Goal: Task Accomplishment & Management: Use online tool/utility

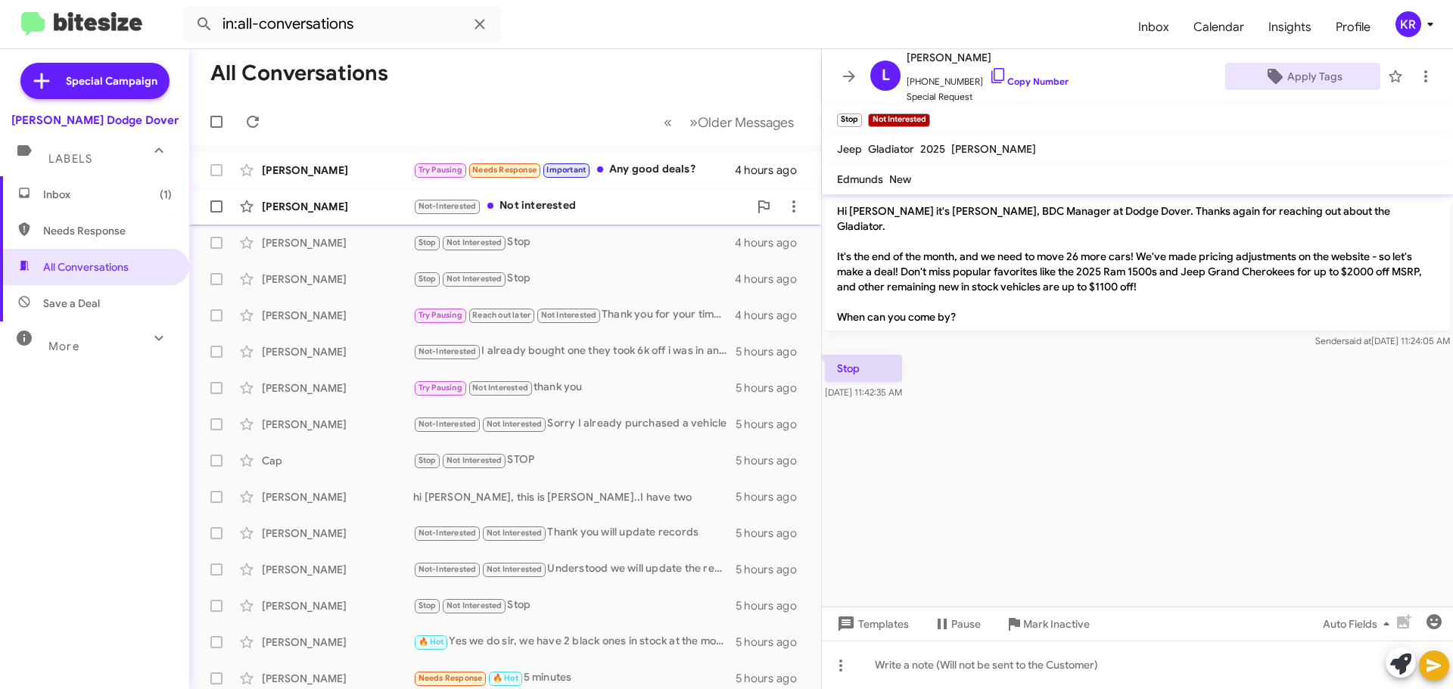
click at [576, 202] on div "Not-Interested Not interested" at bounding box center [580, 206] width 335 height 17
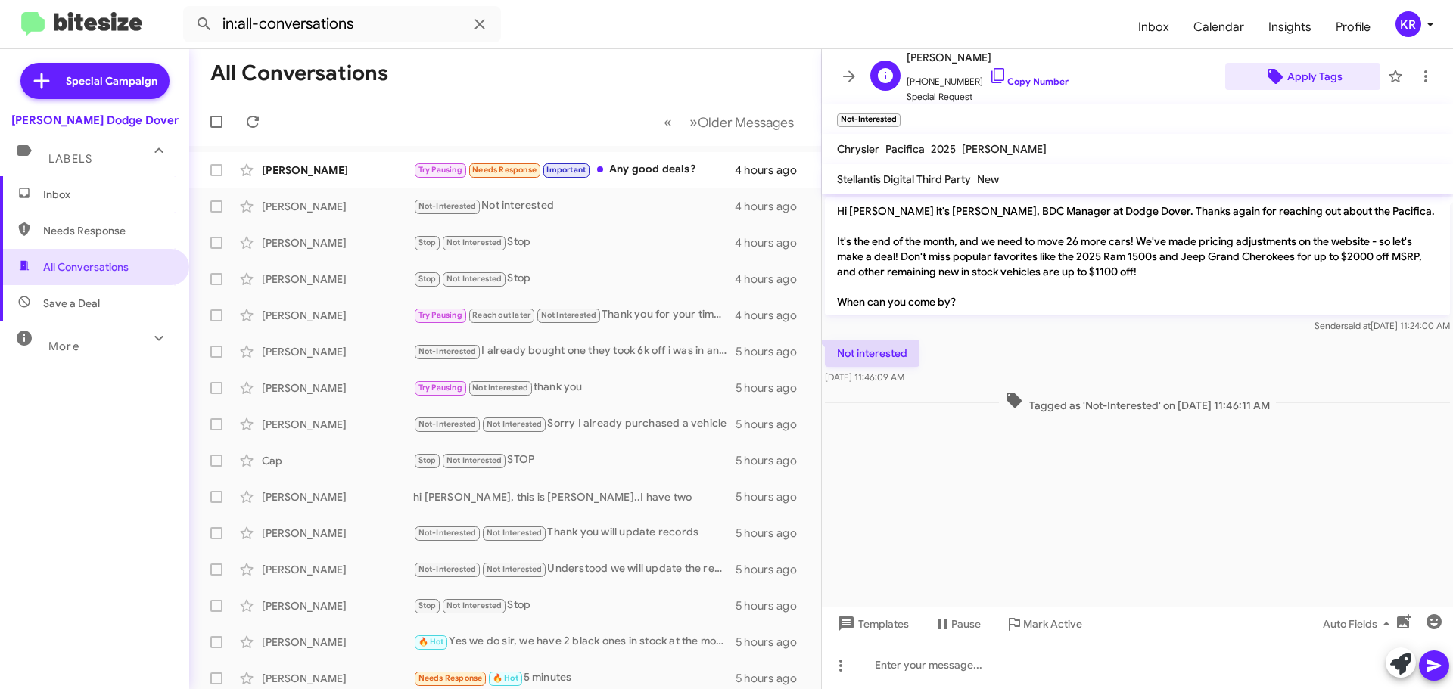
click at [1295, 77] on span "Apply Tags" at bounding box center [1314, 76] width 55 height 27
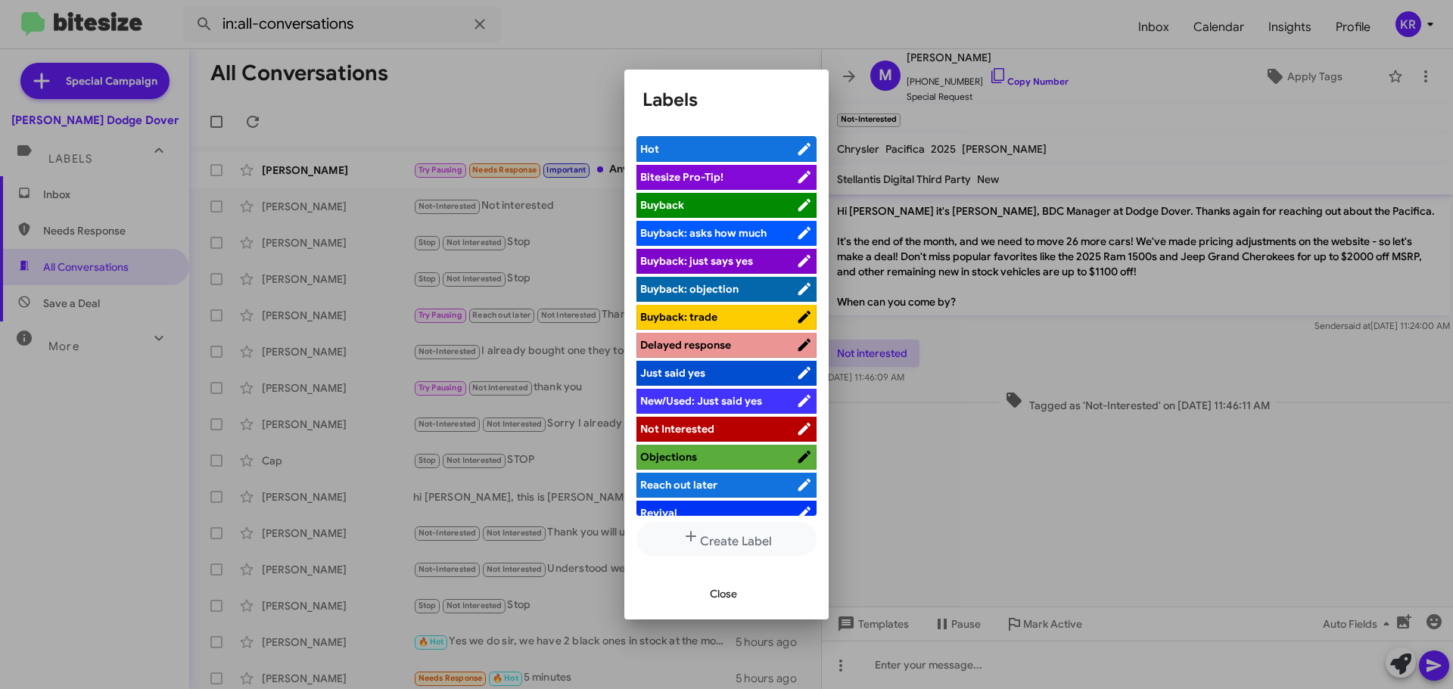
click at [689, 429] on span "Not Interested" at bounding box center [677, 429] width 74 height 14
click at [717, 602] on span "Close" at bounding box center [723, 593] width 27 height 27
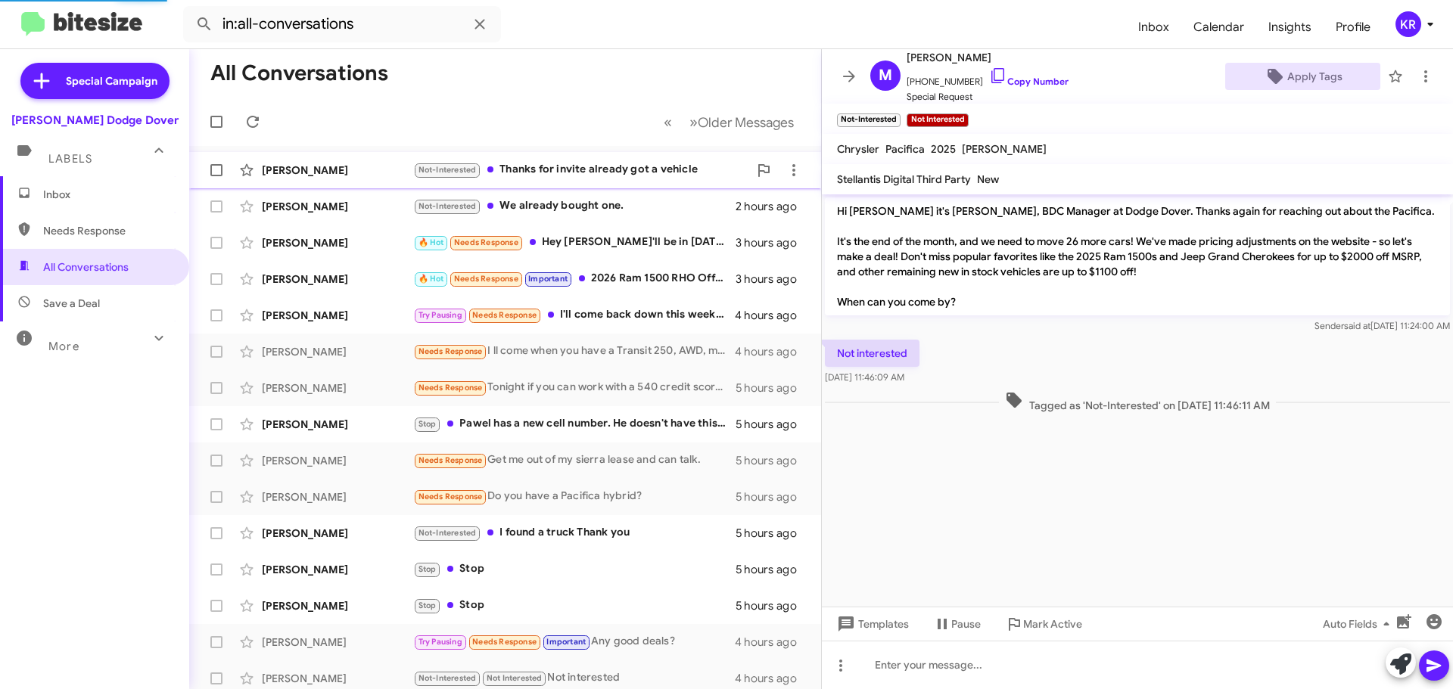
click at [625, 166] on div "Not-Interested Thanks for invite already got a vehicle" at bounding box center [580, 169] width 335 height 17
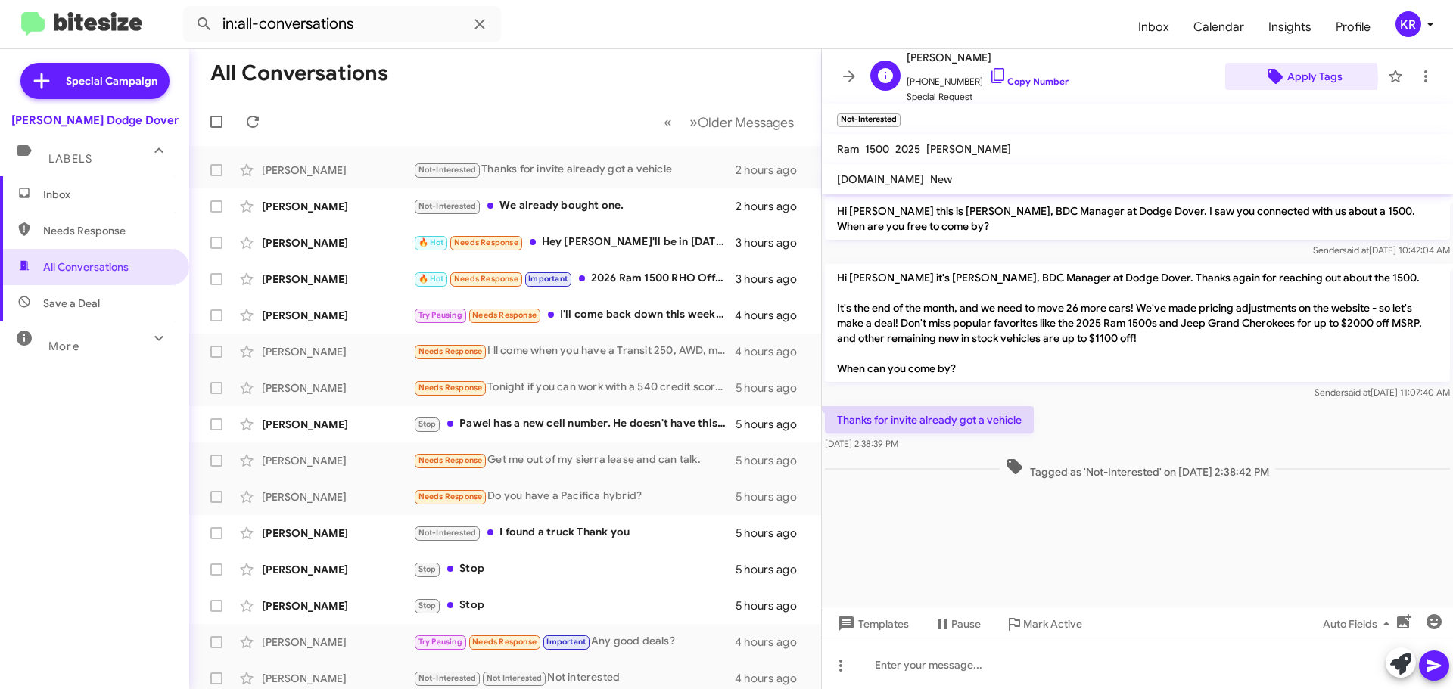
click at [1292, 78] on span "Apply Tags" at bounding box center [1314, 76] width 55 height 27
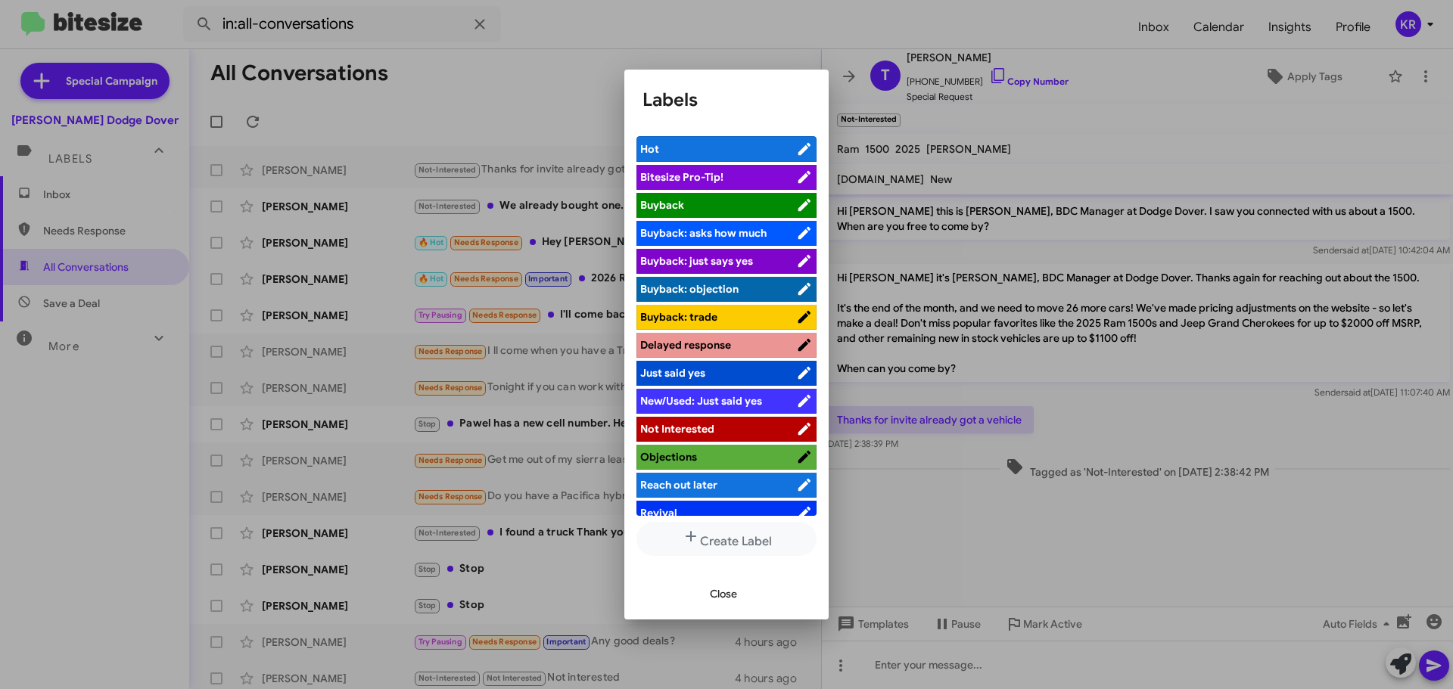
click at [705, 426] on span "Not Interested" at bounding box center [677, 429] width 74 height 14
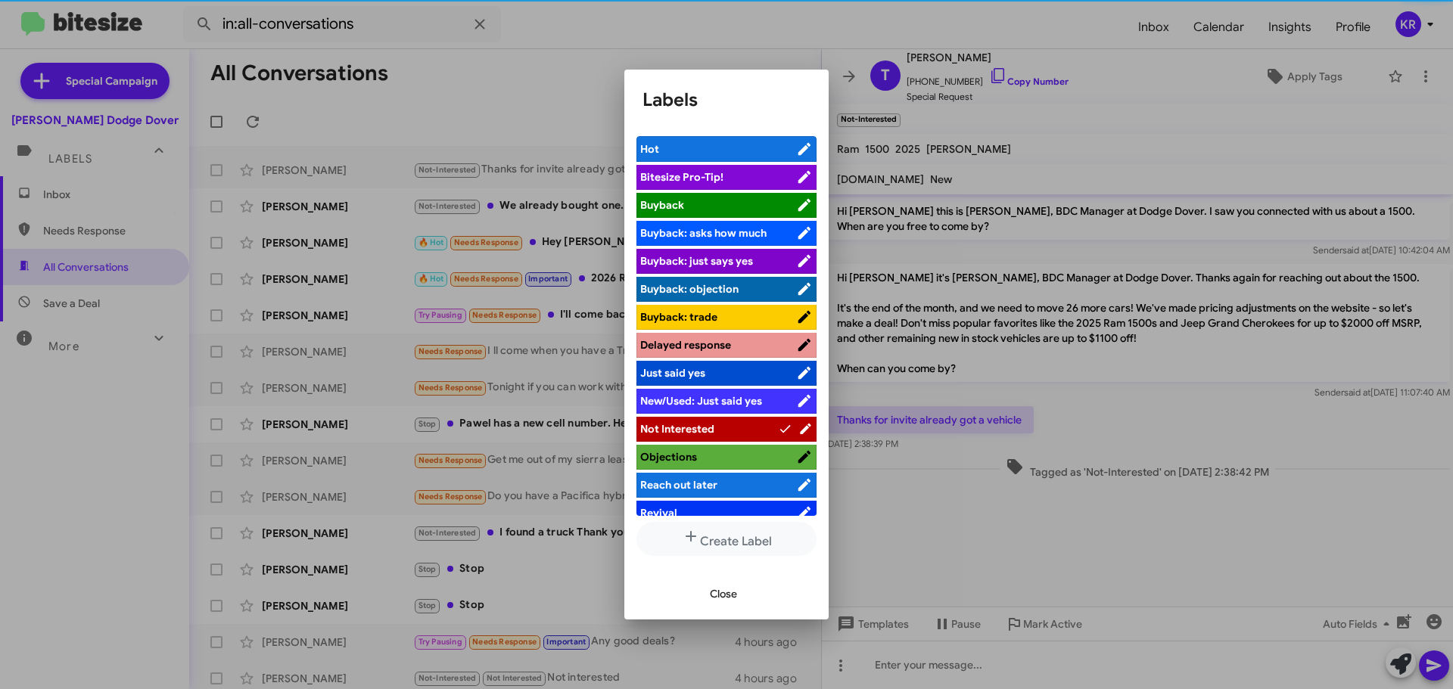
click at [720, 606] on span "Close" at bounding box center [723, 593] width 27 height 27
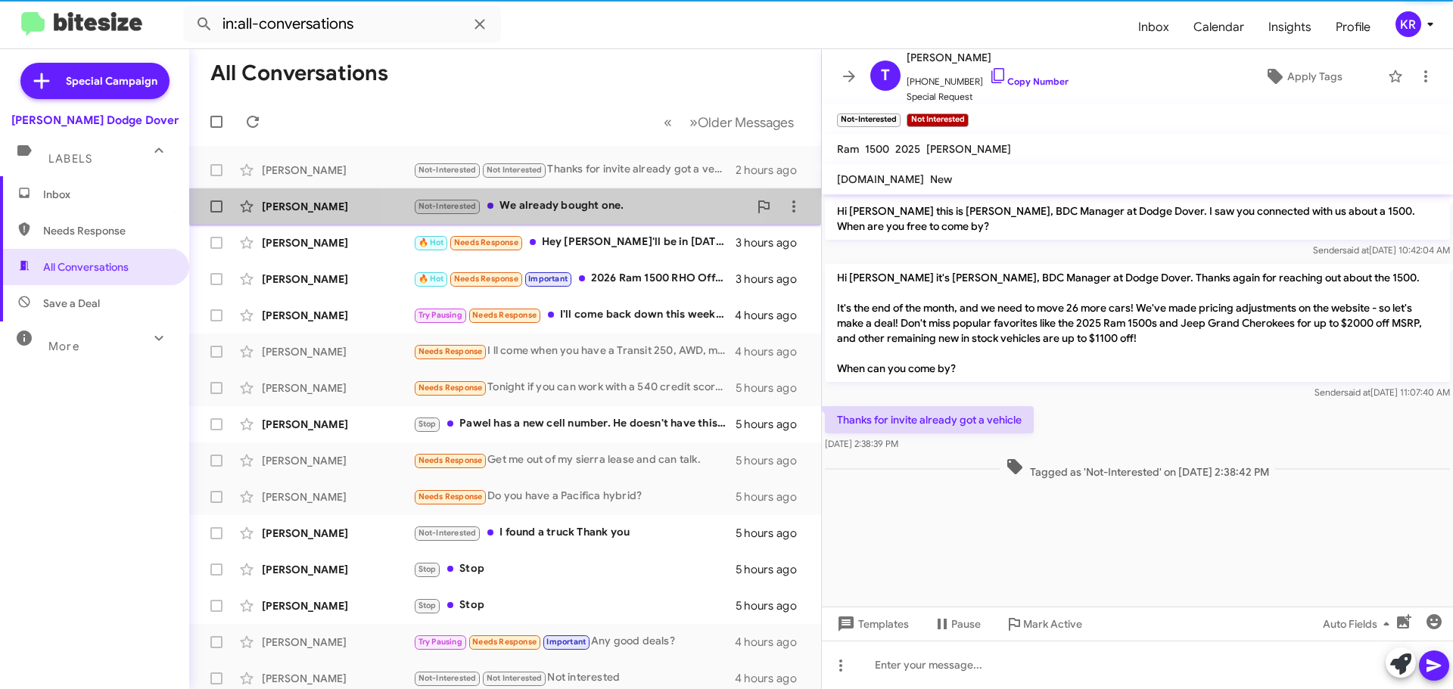
click at [585, 206] on div "Not-Interested We already bought one." at bounding box center [580, 206] width 335 height 17
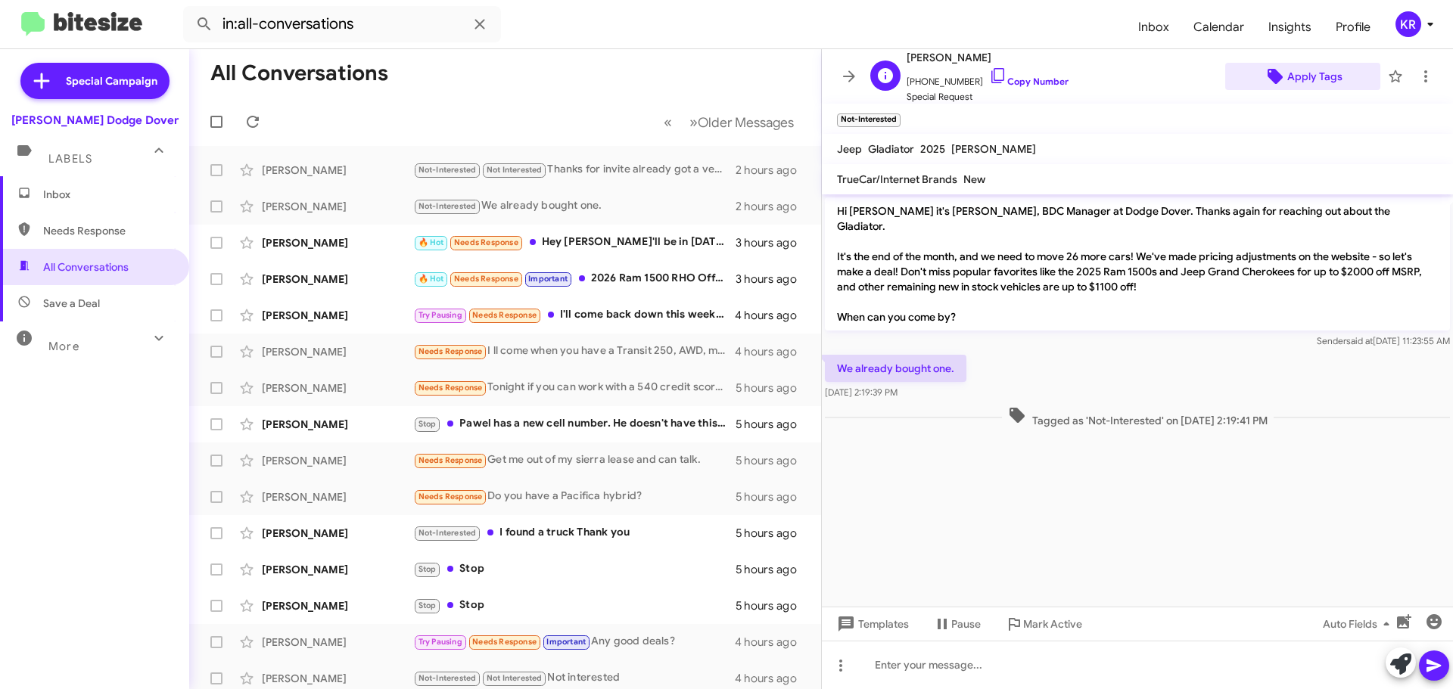
click at [1297, 85] on span "Apply Tags" at bounding box center [1314, 76] width 55 height 27
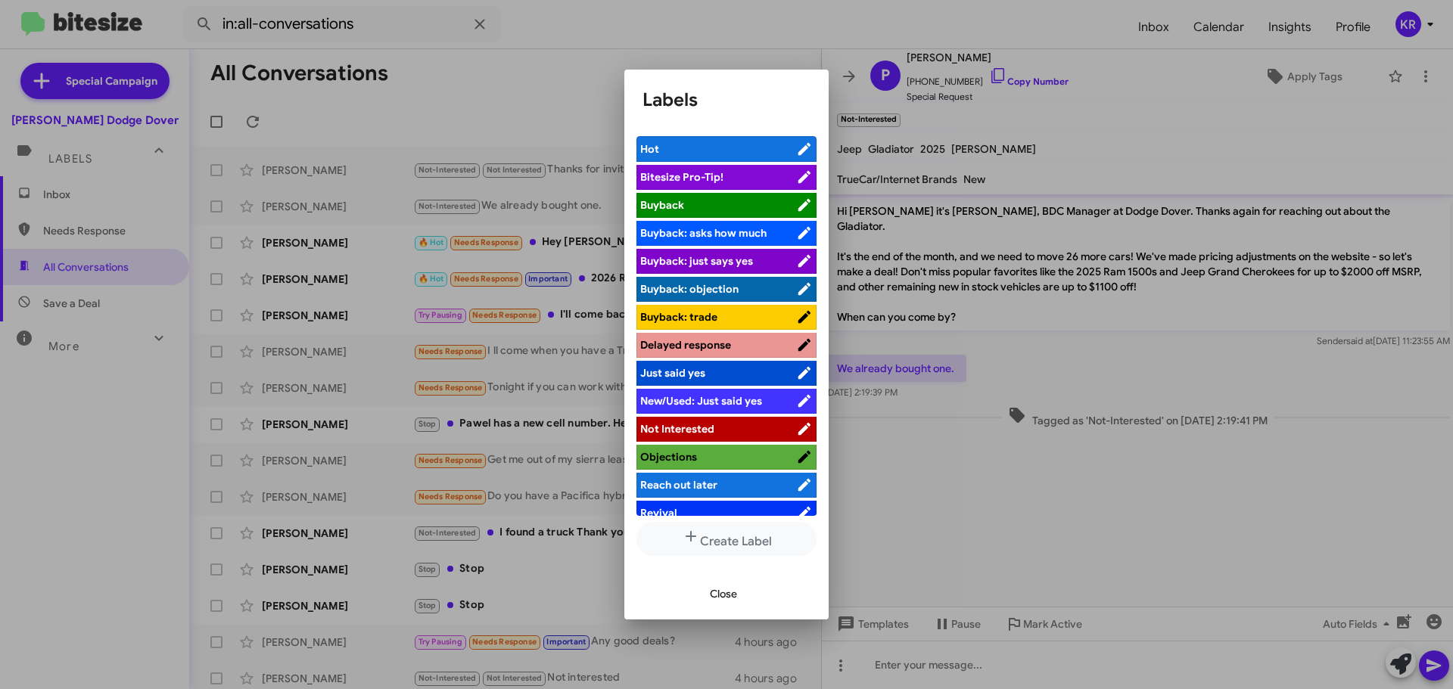
click at [681, 428] on span "Not Interested" at bounding box center [677, 429] width 74 height 14
click at [732, 585] on span "Close" at bounding box center [723, 593] width 27 height 27
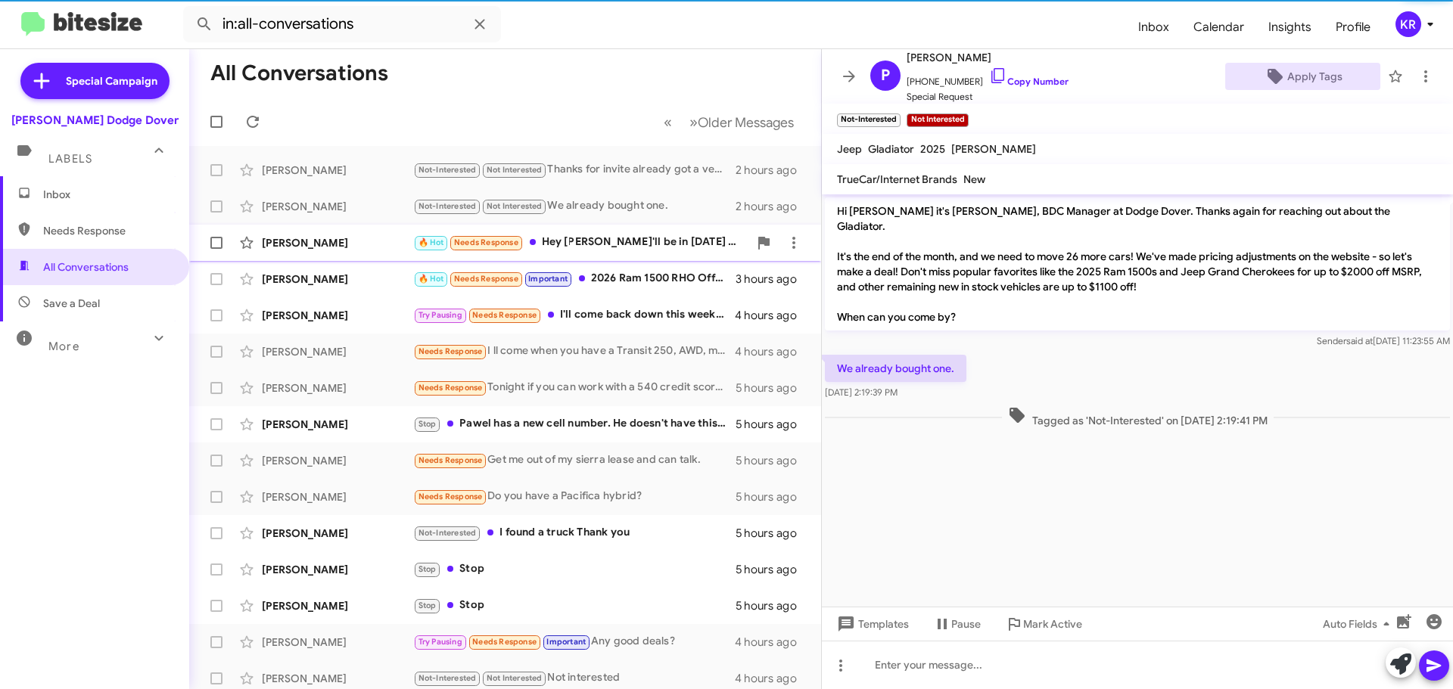
click at [657, 238] on div "🔥 Hot Needs Response Hey [PERSON_NAME]'ll be in [DATE] JC knows I'm coming in I…" at bounding box center [580, 242] width 335 height 17
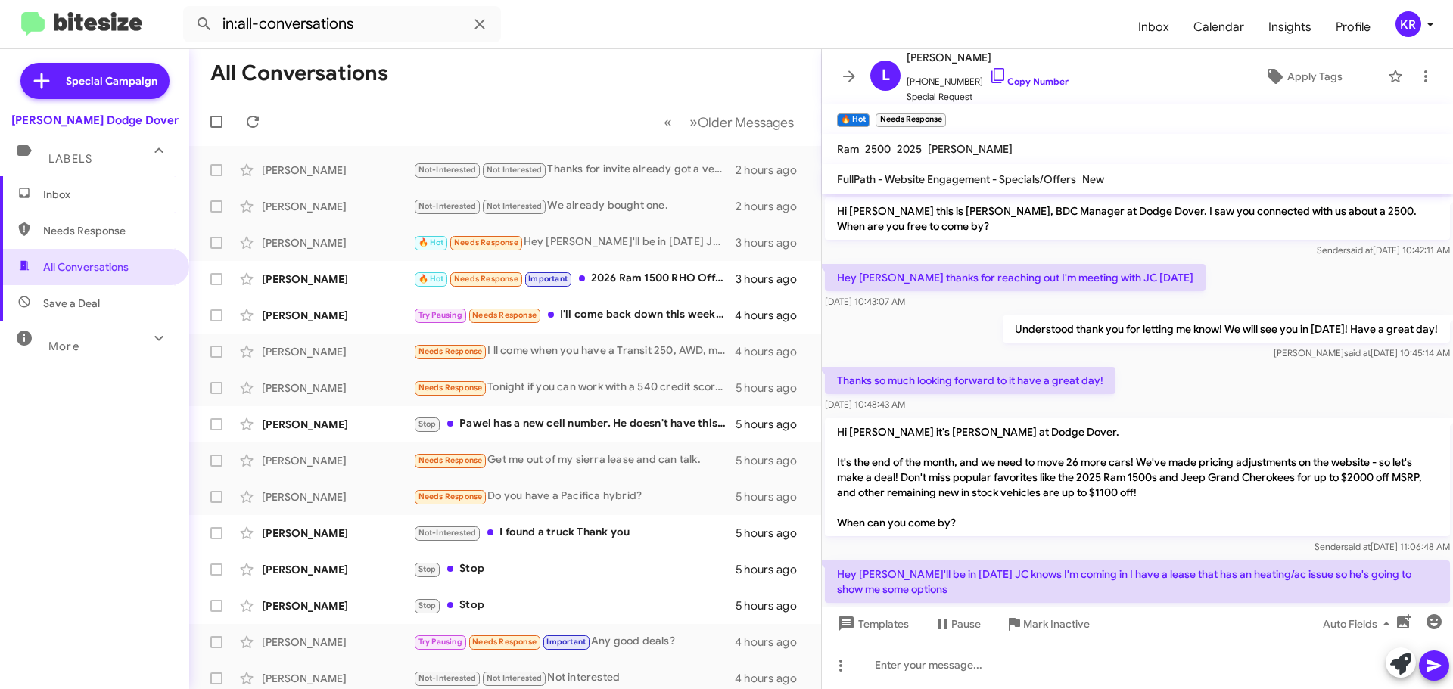
scroll to position [40, 0]
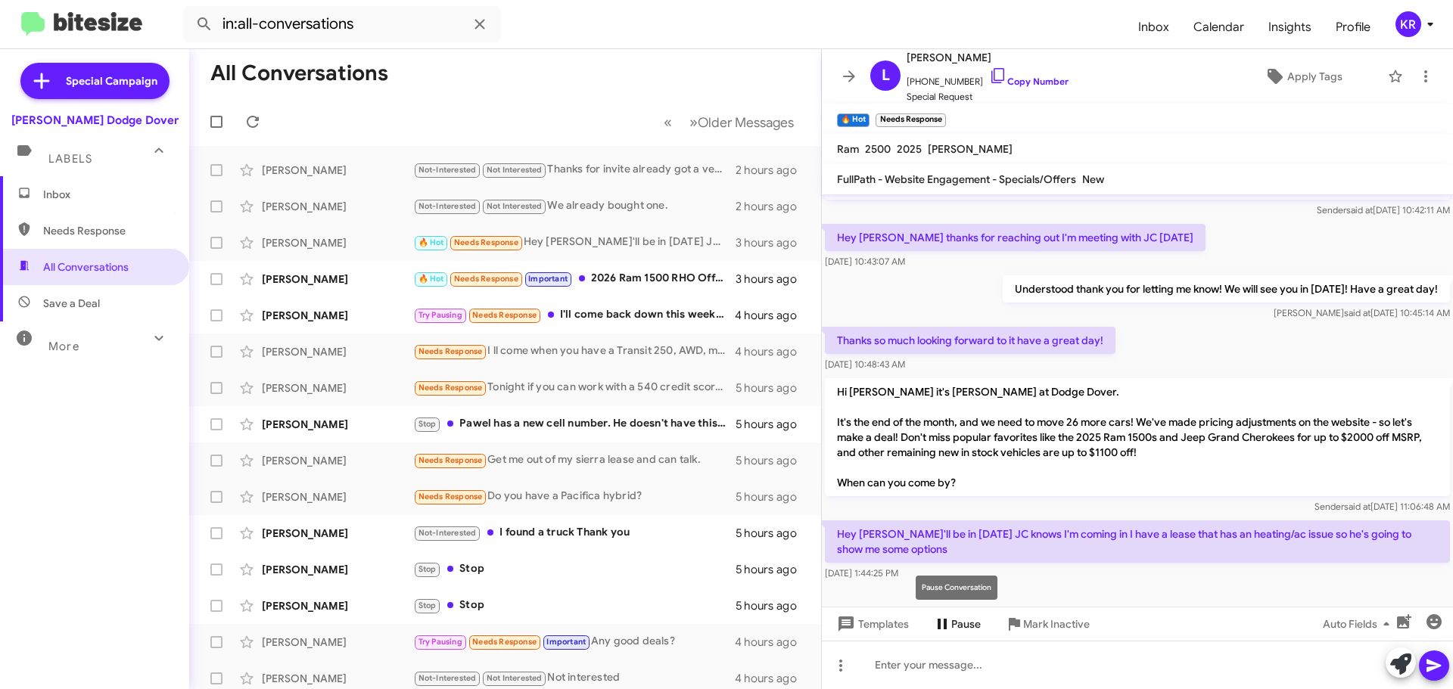
click at [944, 624] on icon at bounding box center [942, 624] width 9 height 11
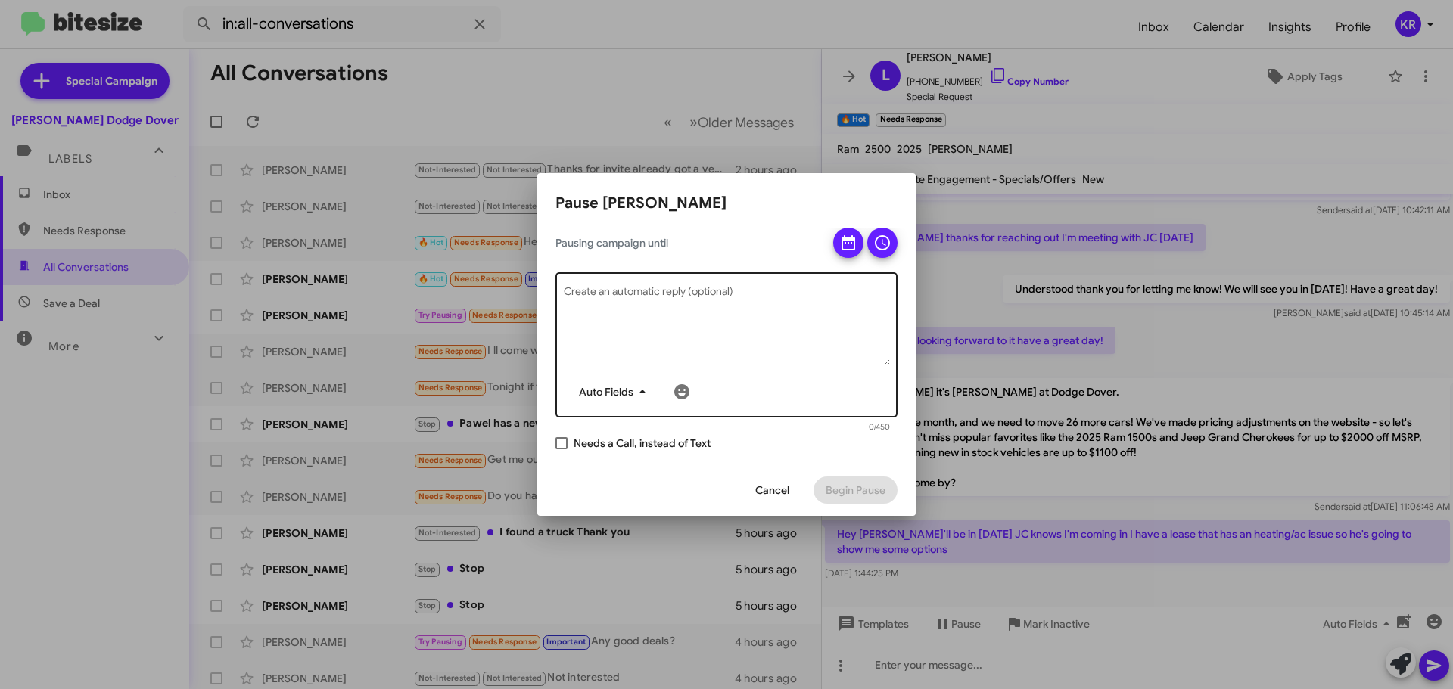
click at [598, 395] on span "Auto Fields" at bounding box center [615, 391] width 73 height 27
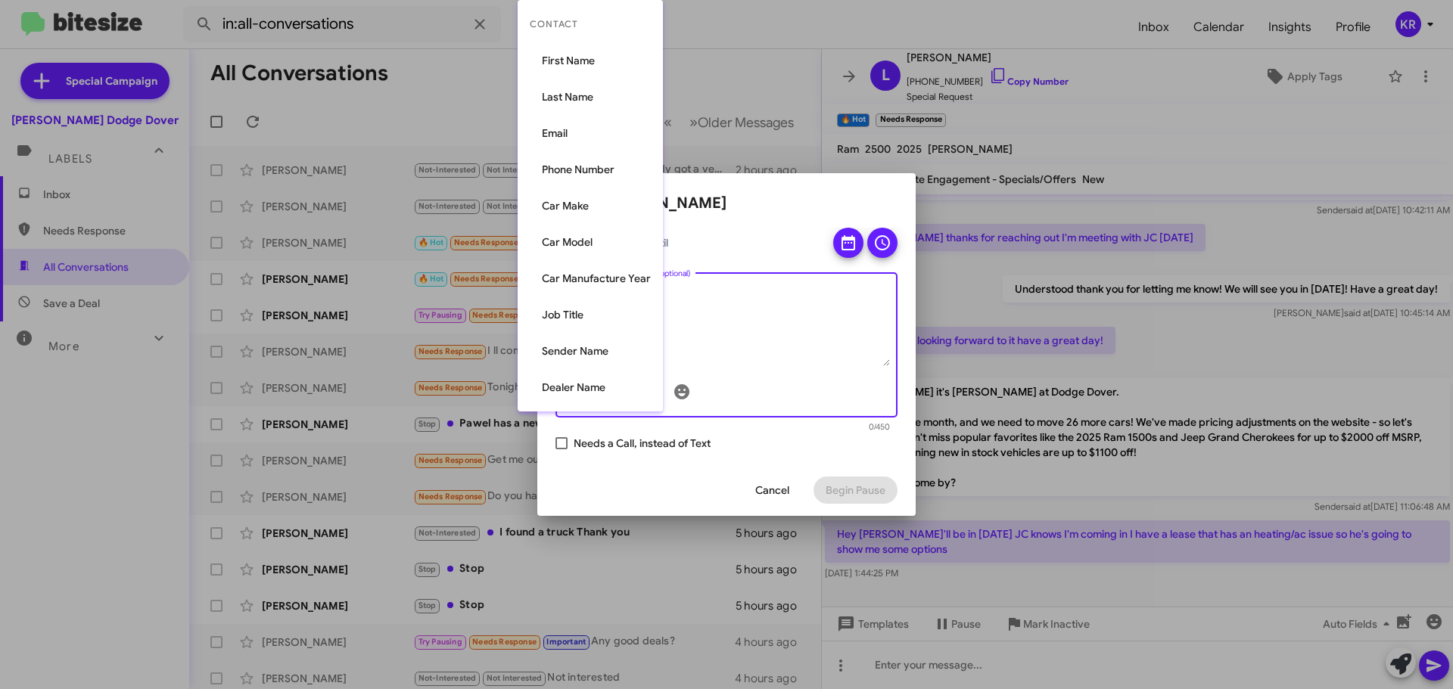
click at [0, 459] on div at bounding box center [726, 344] width 1453 height 689
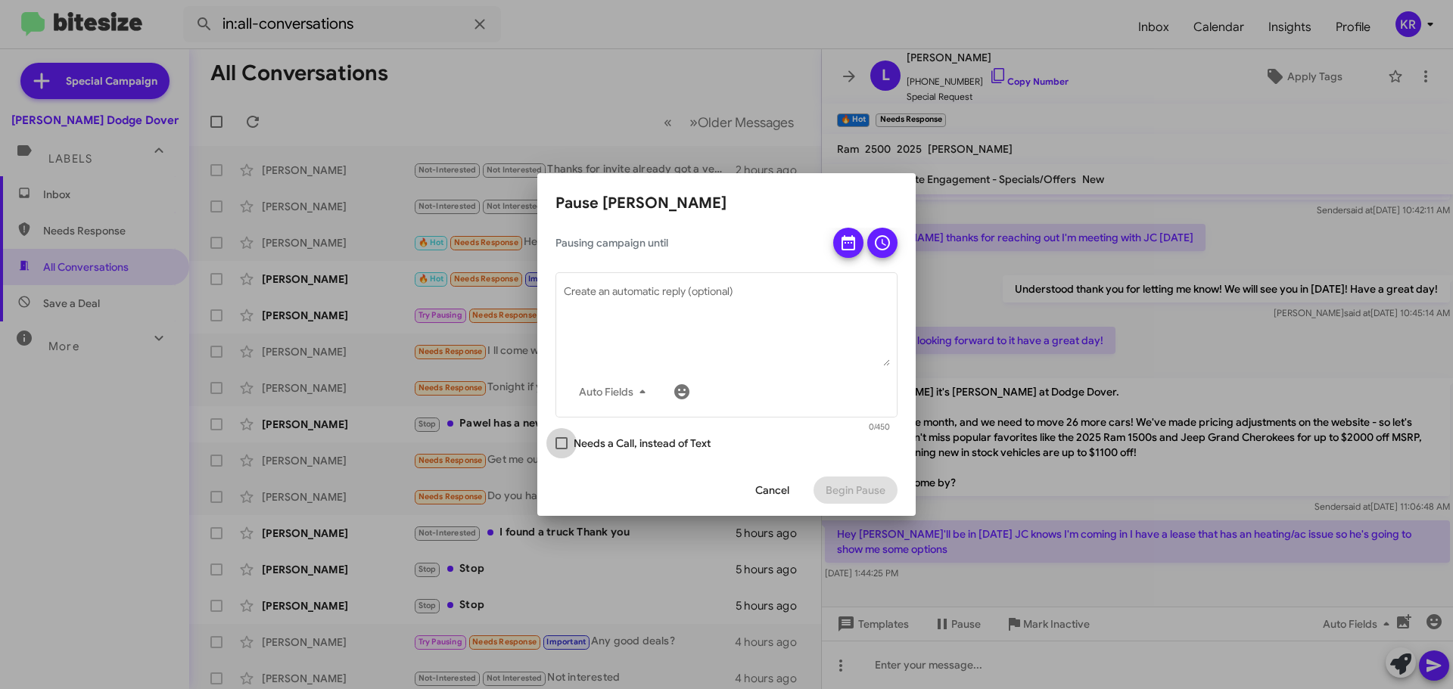
click at [655, 449] on span "Needs a Call, instead of Text" at bounding box center [642, 443] width 137 height 18
click at [562, 450] on input "Needs a Call, instead of Text" at bounding box center [561, 450] width 1 height 1
click at [770, 493] on span "Cancel" at bounding box center [772, 490] width 34 height 27
checkbox input "false"
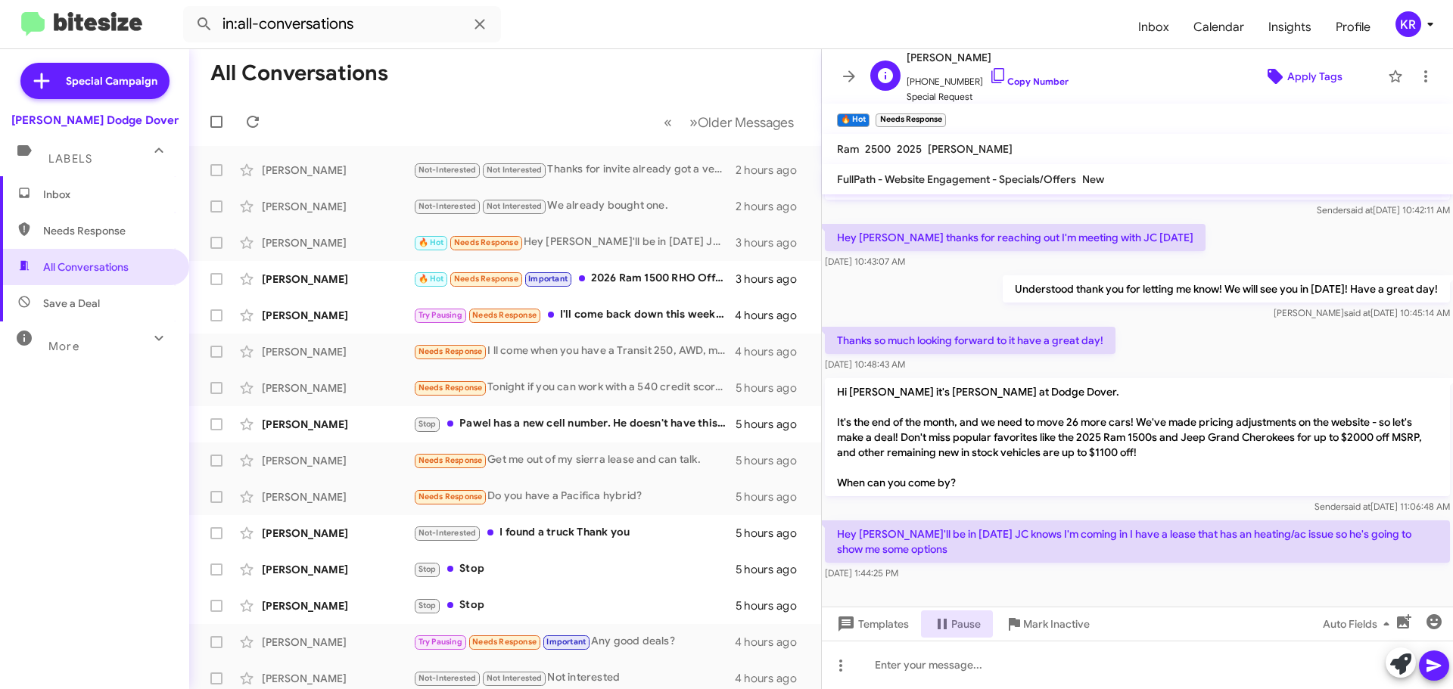
click at [1287, 81] on span "Apply Tags" at bounding box center [1314, 76] width 55 height 27
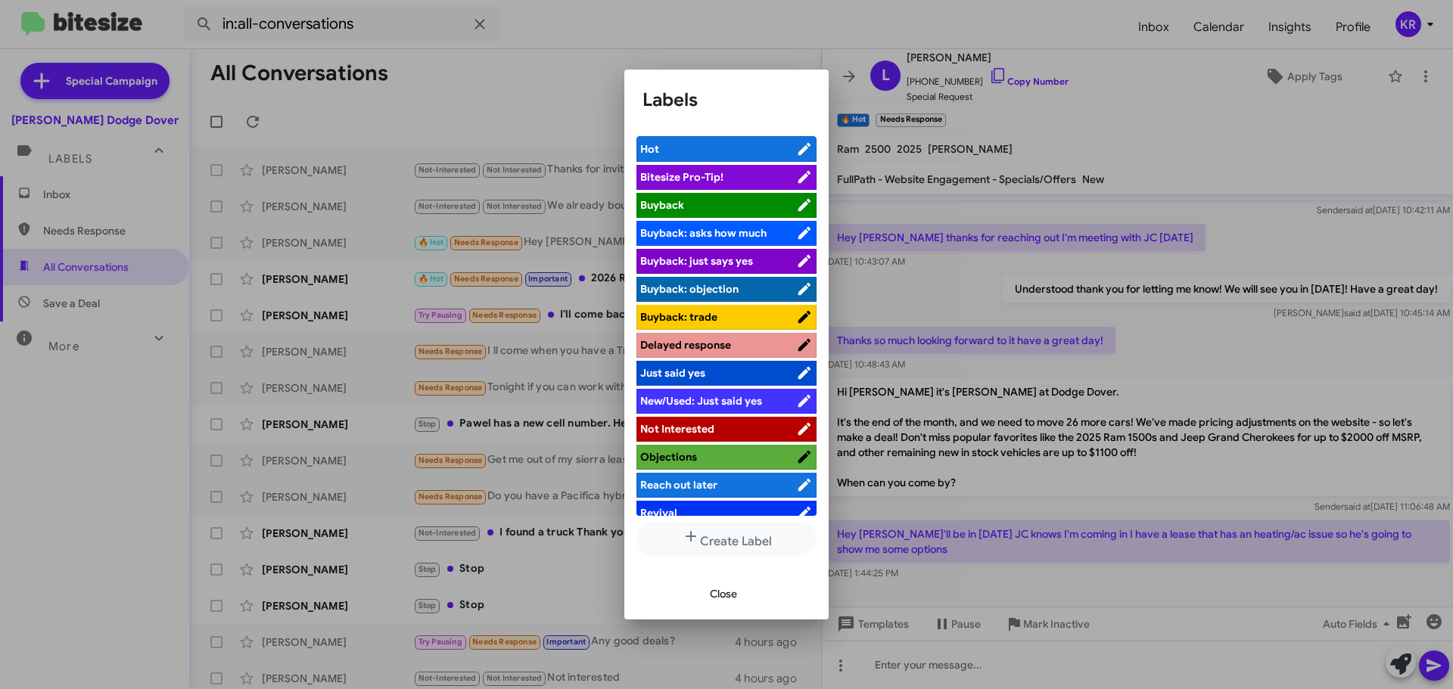
click at [717, 379] on span "Just said yes" at bounding box center [718, 373] width 156 height 15
click at [735, 596] on span "Close" at bounding box center [723, 593] width 27 height 27
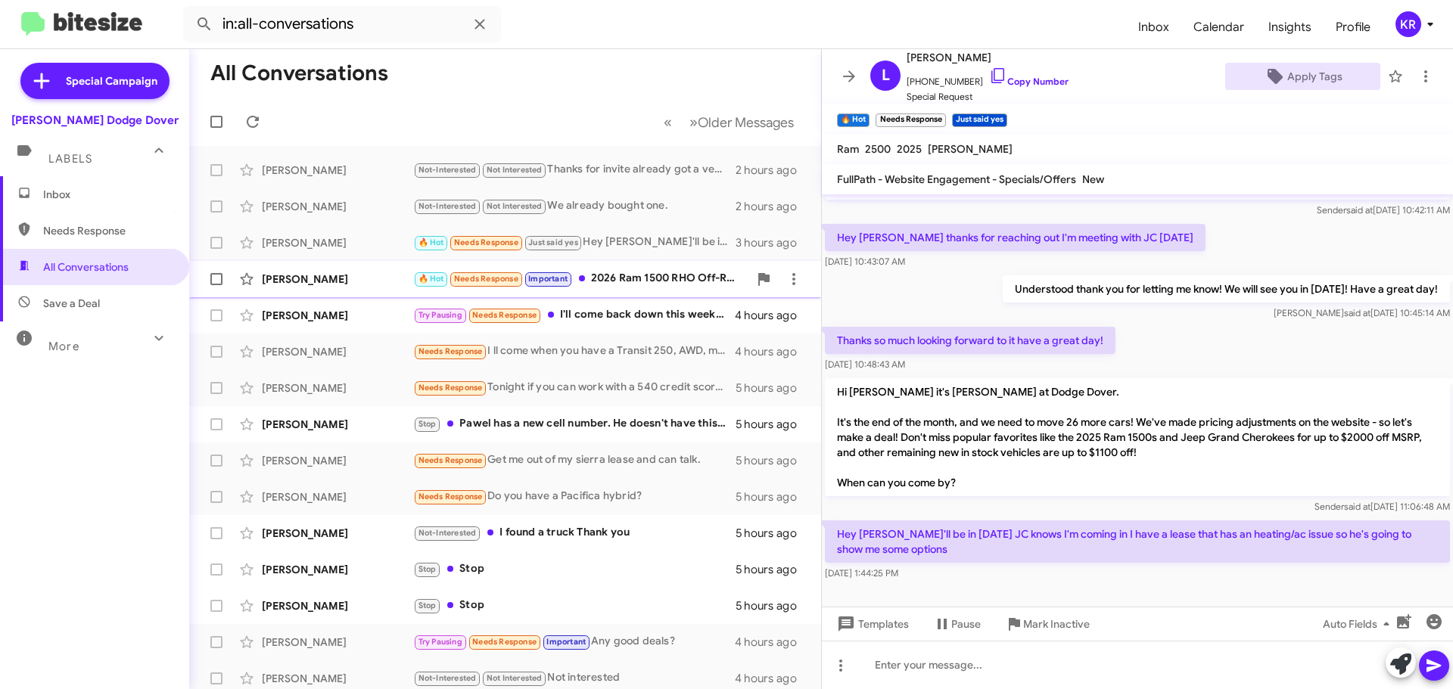
click at [672, 284] on div "🔥 Hot Needs Response Important 2026 Ram 1500 RHO Off-Road Truck | Specs, Engine…" at bounding box center [580, 278] width 335 height 17
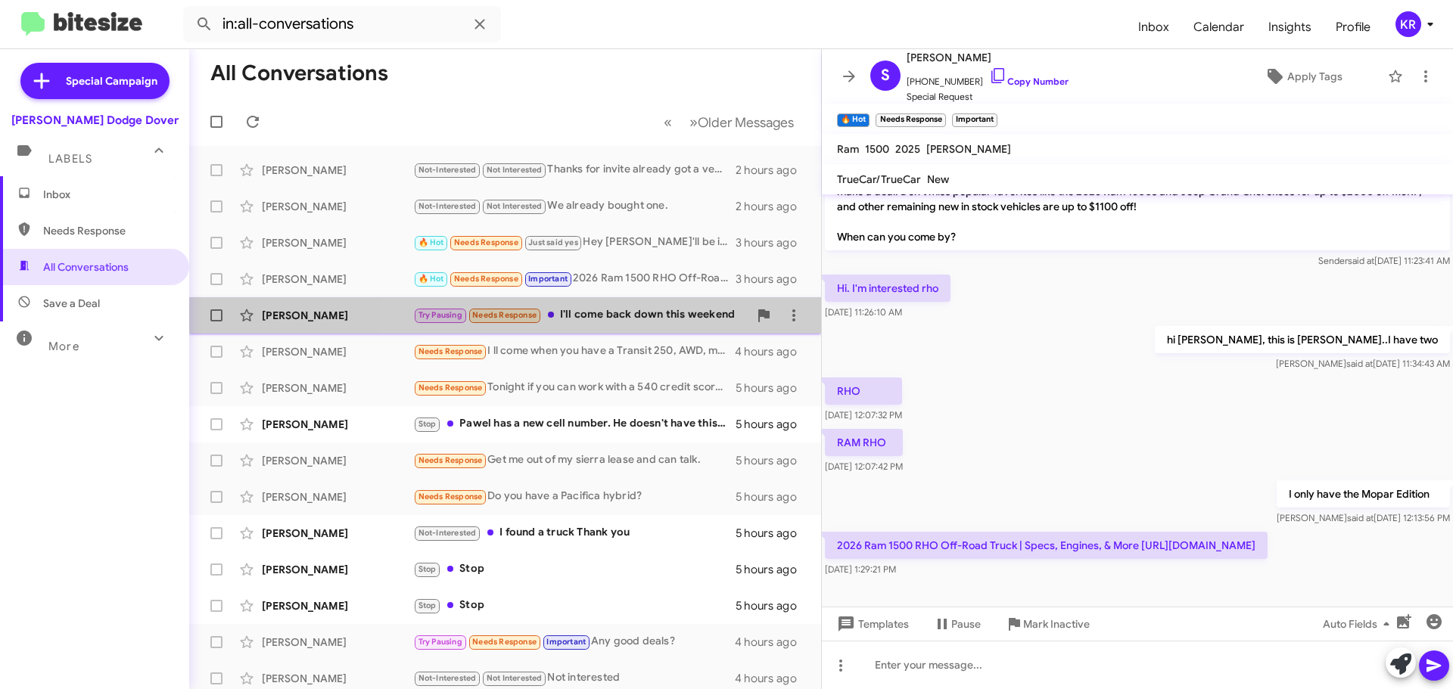
click at [618, 330] on div "[PERSON_NAME] Try Pausing Needs Response I'll come back down this weekend 4 hou…" at bounding box center [505, 315] width 608 height 30
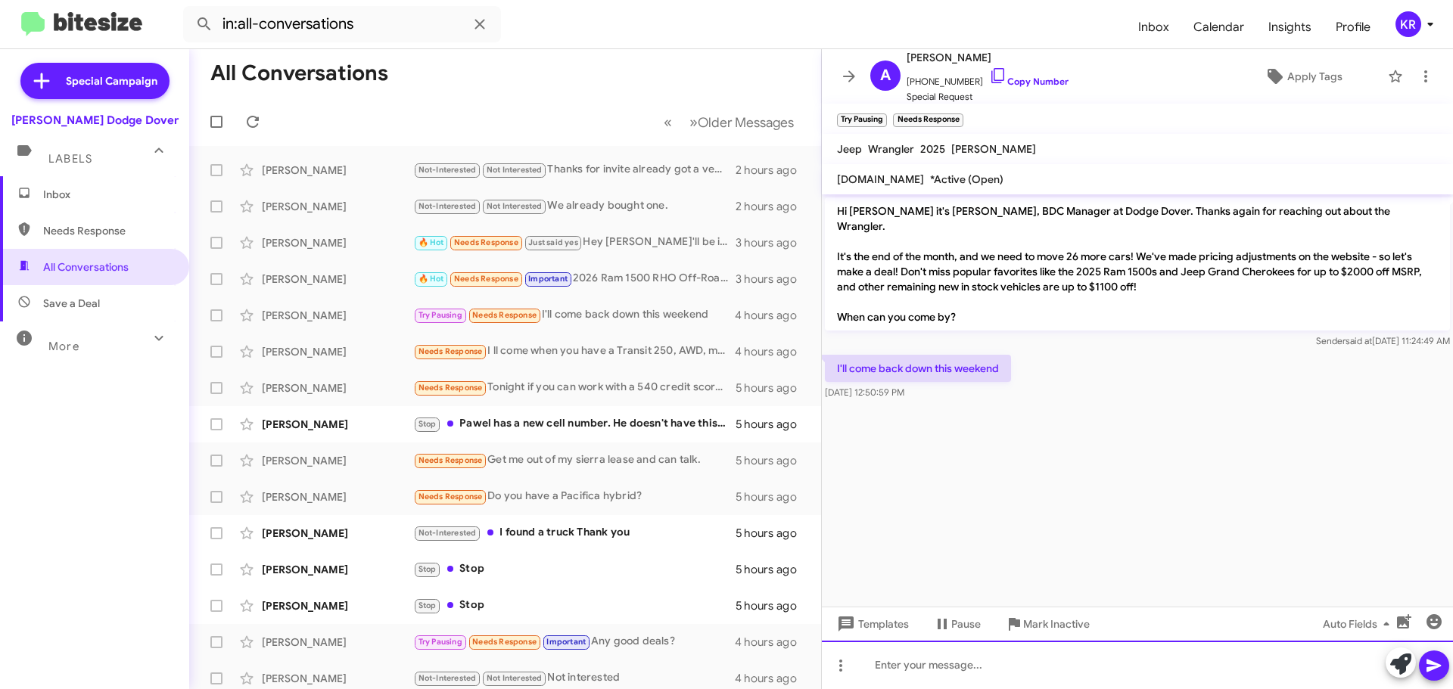
click at [943, 673] on div at bounding box center [1137, 665] width 631 height 48
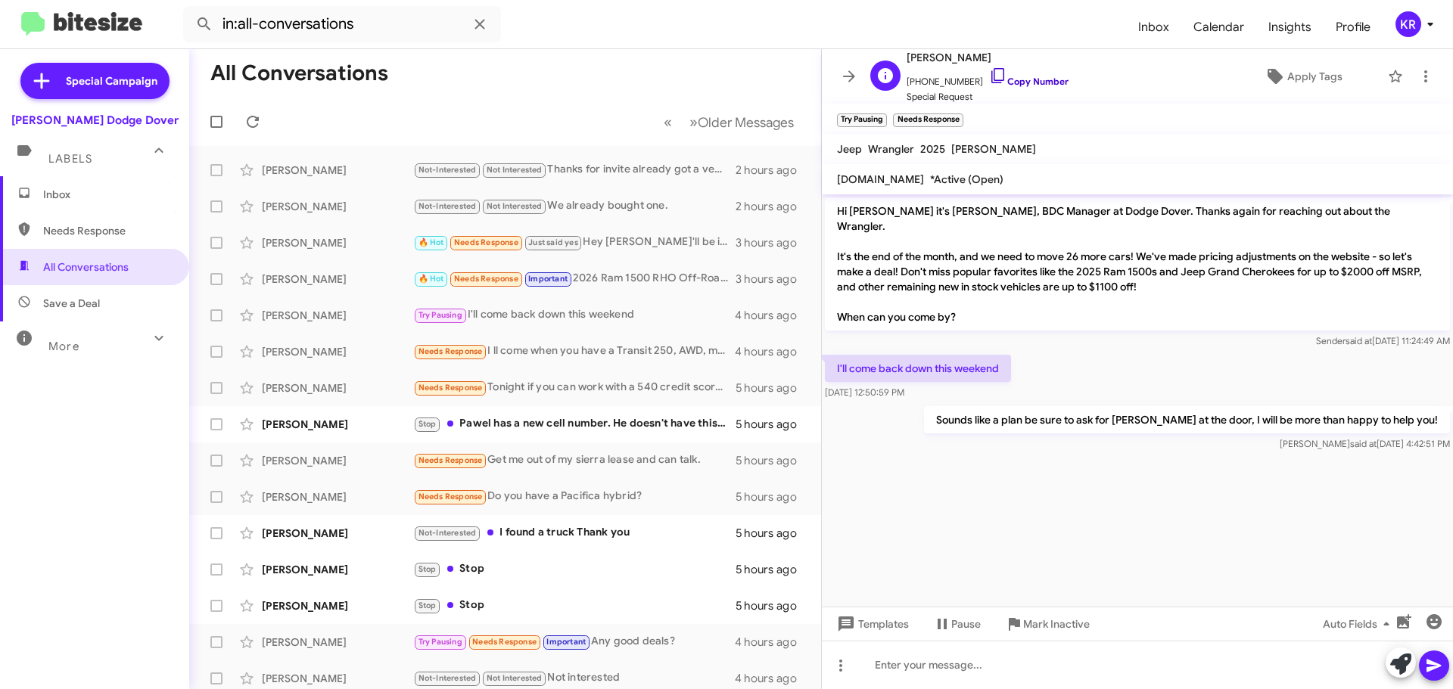
click at [1010, 82] on link "Copy Number" at bounding box center [1028, 81] width 79 height 11
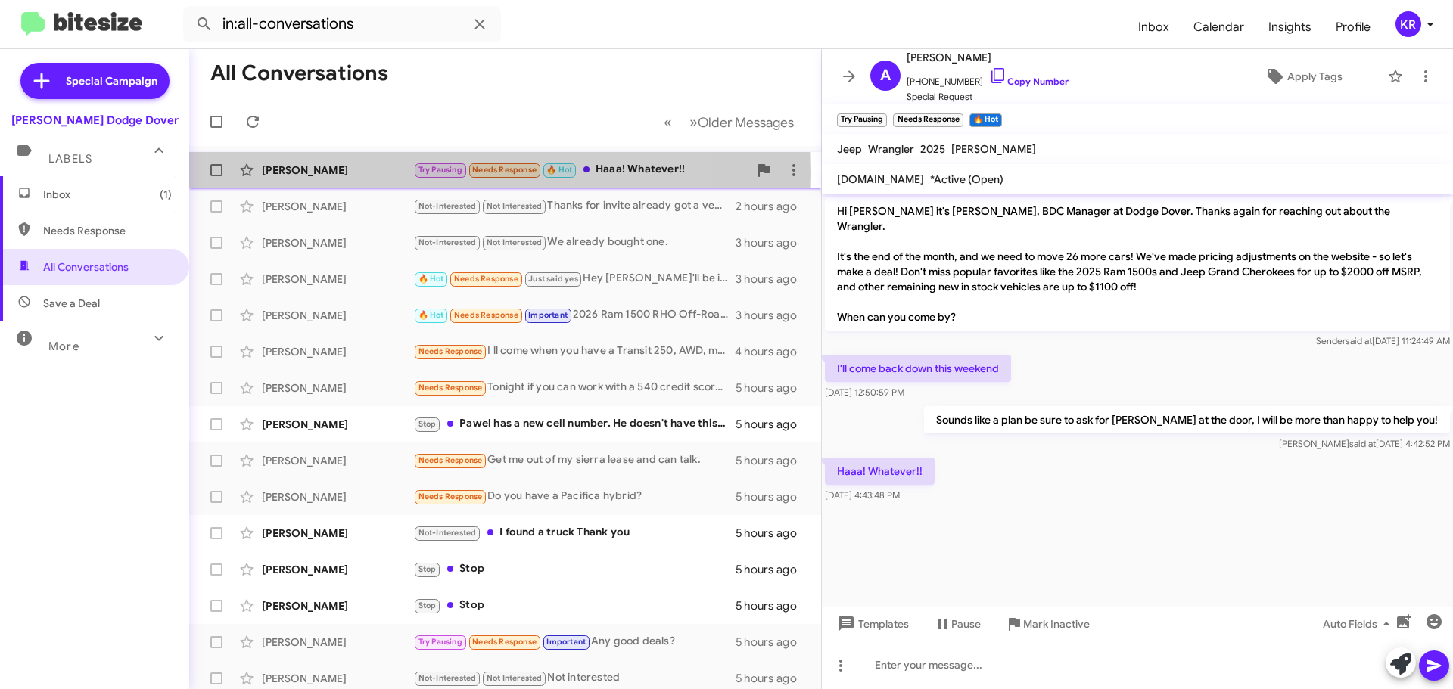
click at [377, 173] on div "[PERSON_NAME]" at bounding box center [337, 170] width 151 height 15
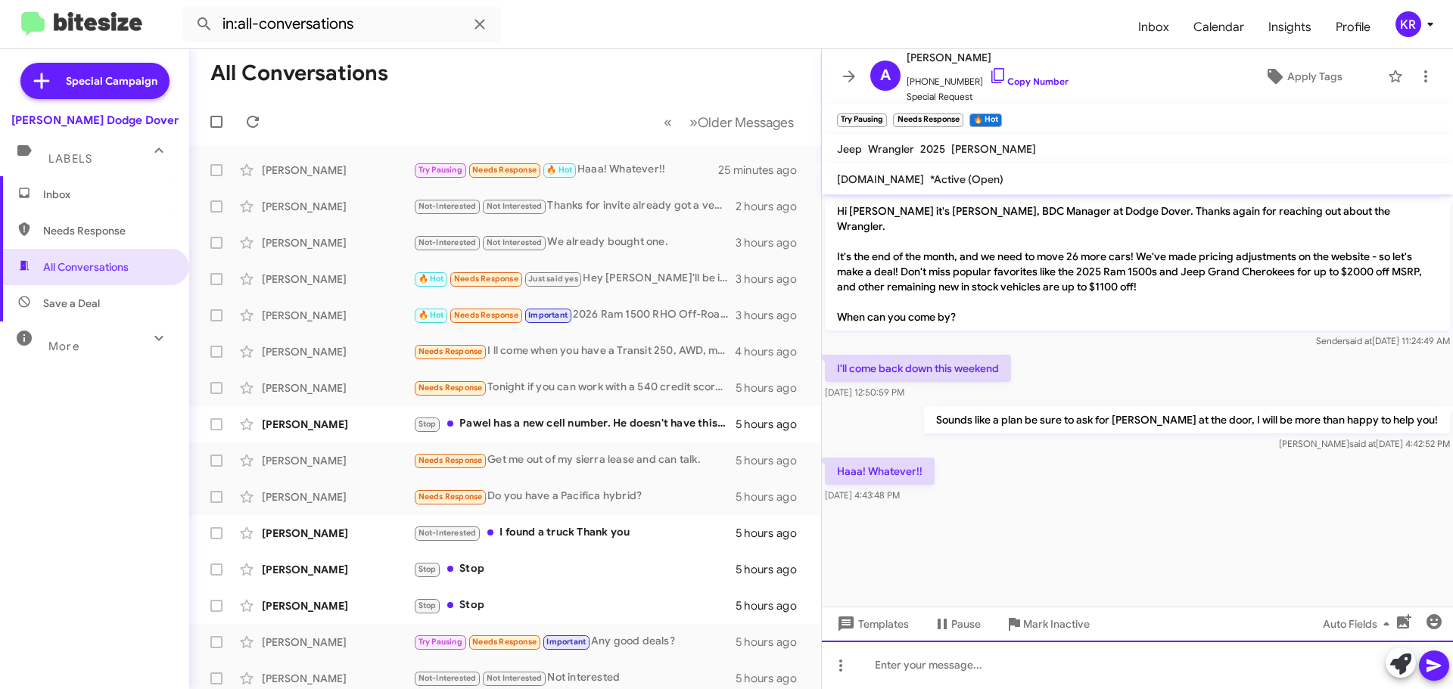
click at [921, 658] on div at bounding box center [1137, 665] width 631 height 48
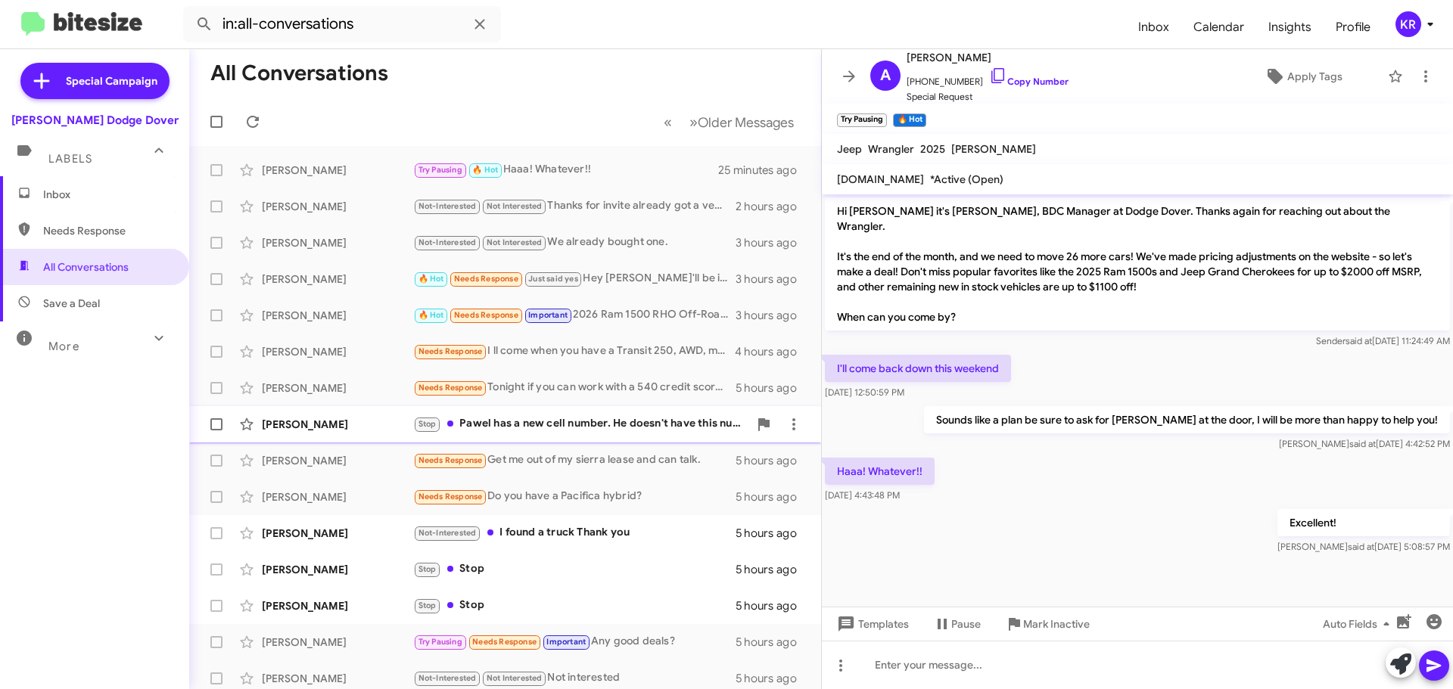
click at [563, 422] on div "Stop Pawel has a new cell number. He doesn't have this number anymore." at bounding box center [580, 423] width 335 height 17
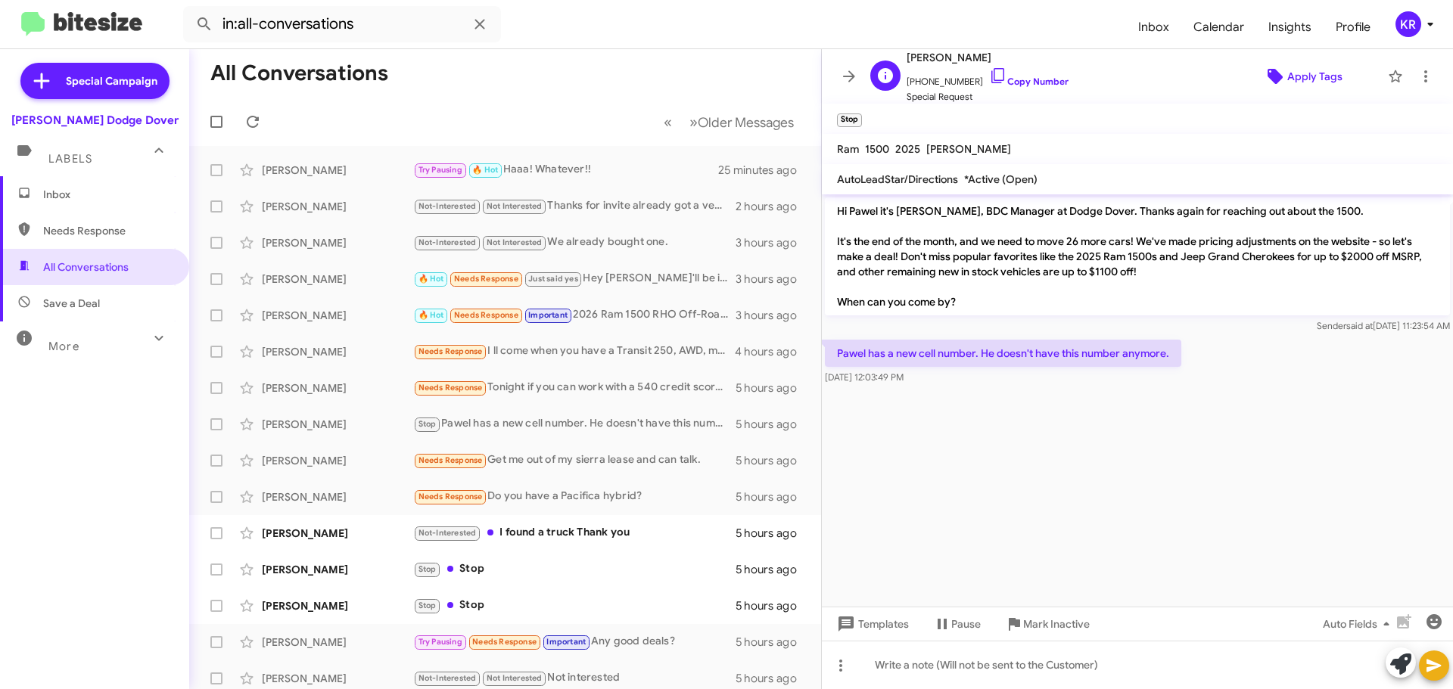
click at [1312, 79] on span "Apply Tags" at bounding box center [1314, 76] width 55 height 27
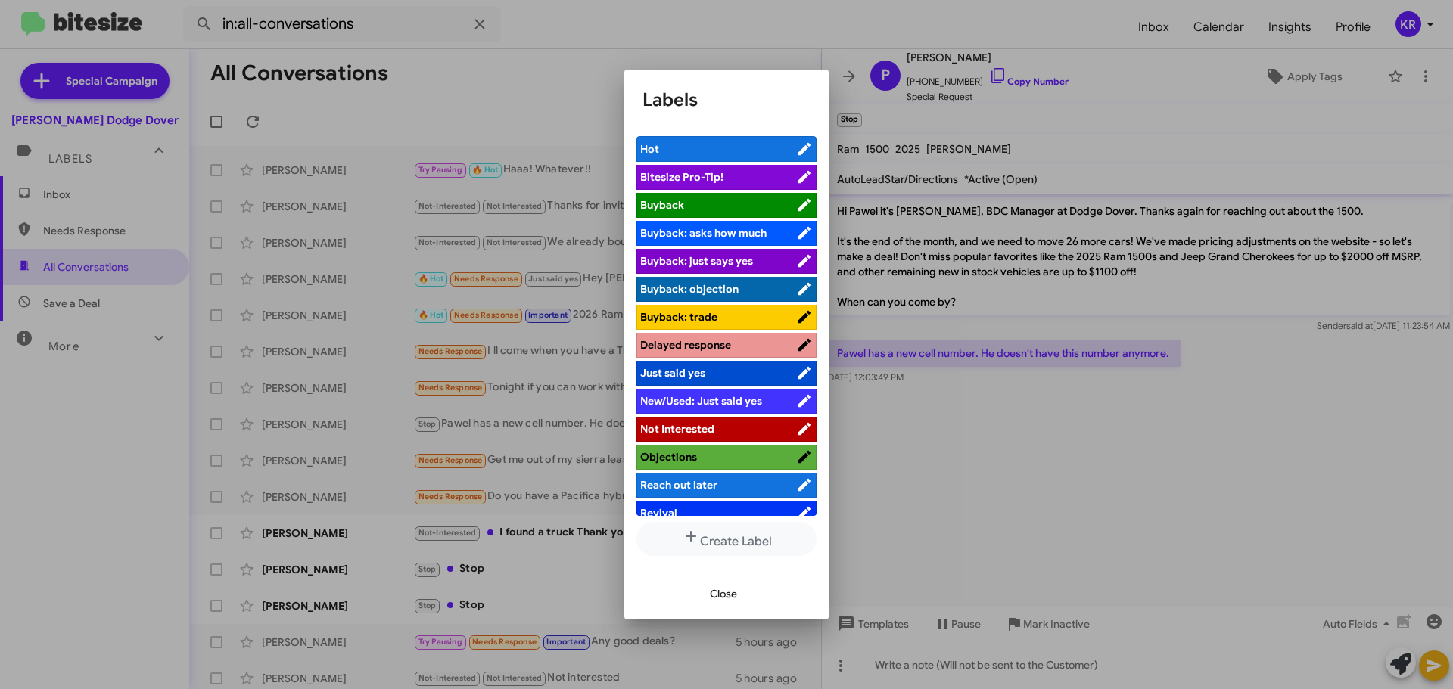
click at [724, 421] on li "Not Interested" at bounding box center [726, 429] width 180 height 25
click at [720, 599] on span "Close" at bounding box center [723, 593] width 27 height 27
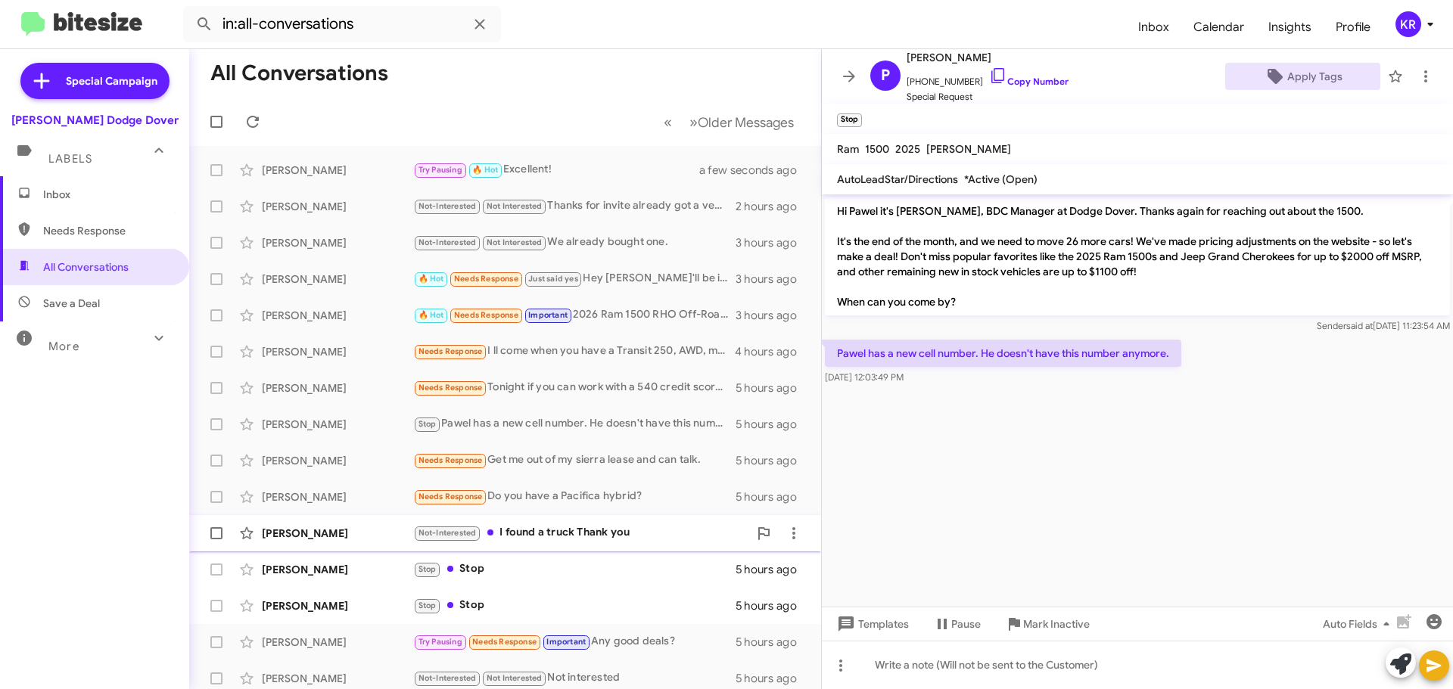
click at [624, 541] on div "Not-Interested I found a truck Thank you" at bounding box center [580, 532] width 335 height 17
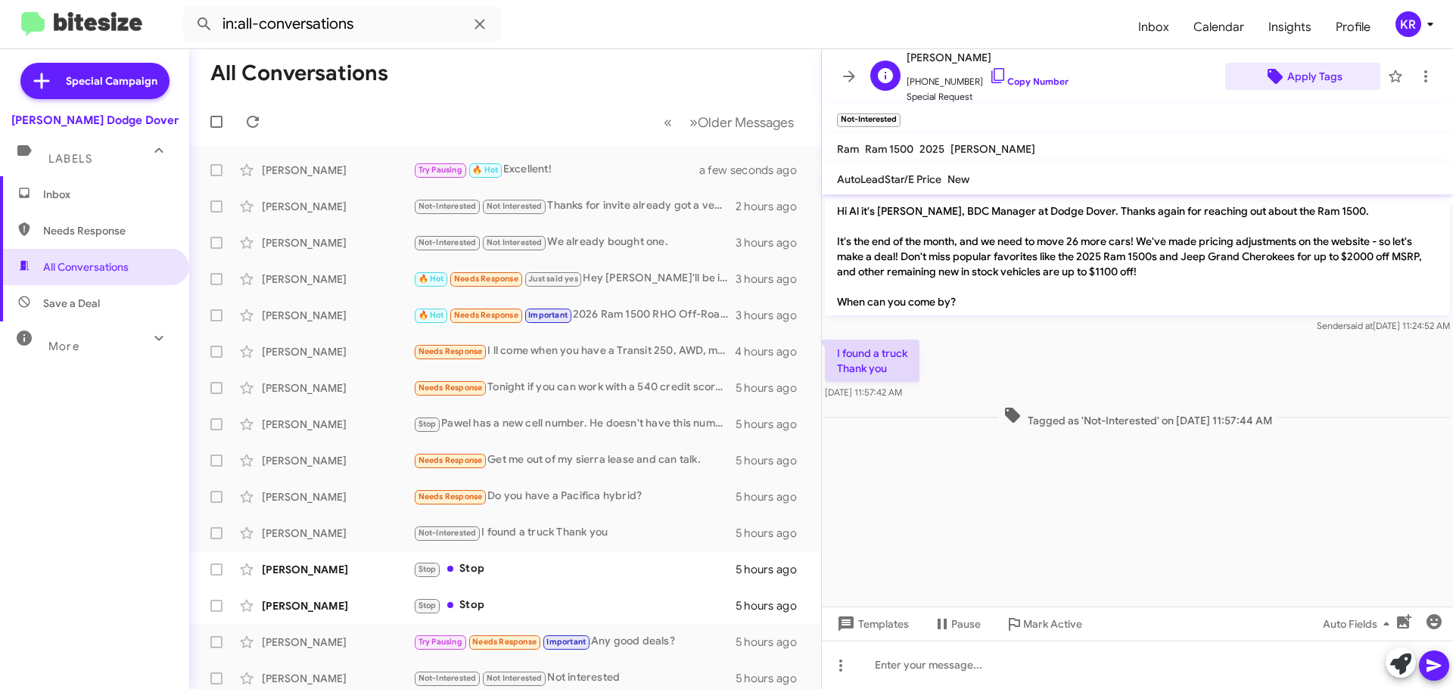
click at [1305, 78] on span "Apply Tags" at bounding box center [1314, 76] width 55 height 27
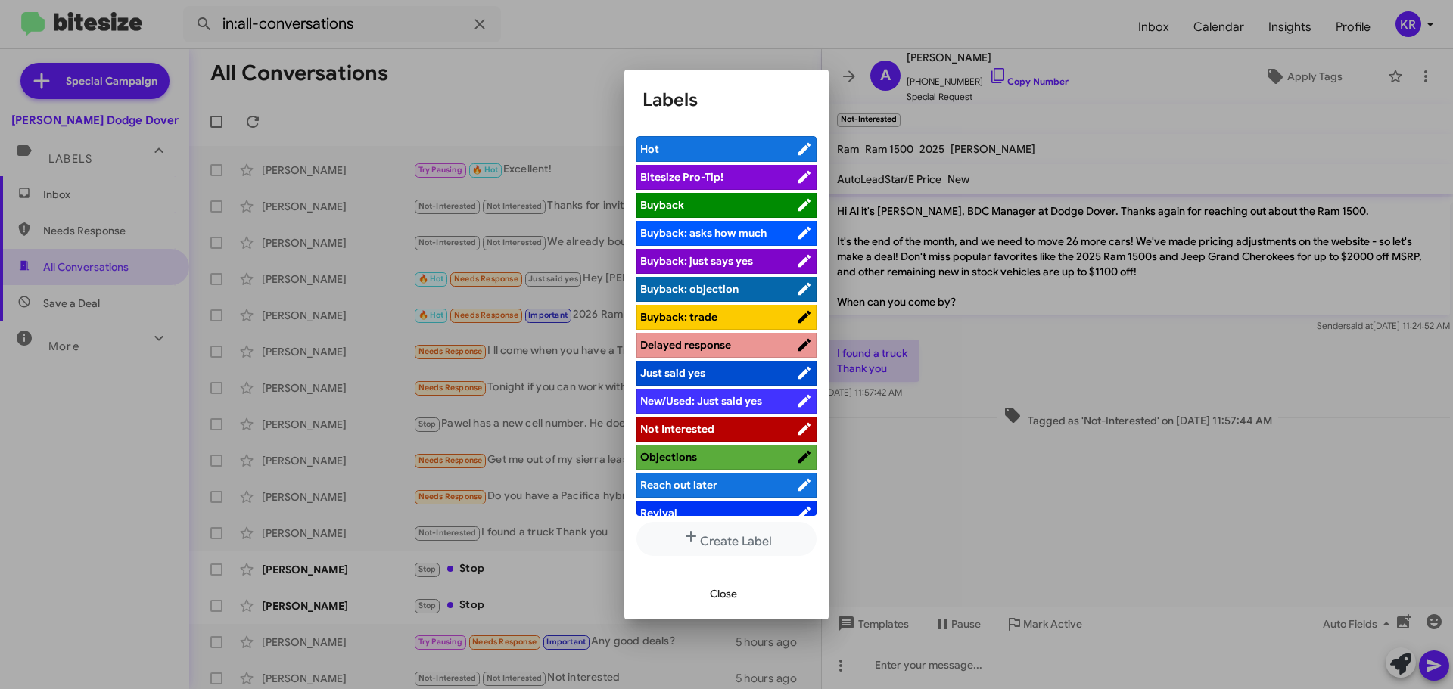
click at [708, 427] on span "Not Interested" at bounding box center [677, 429] width 74 height 14
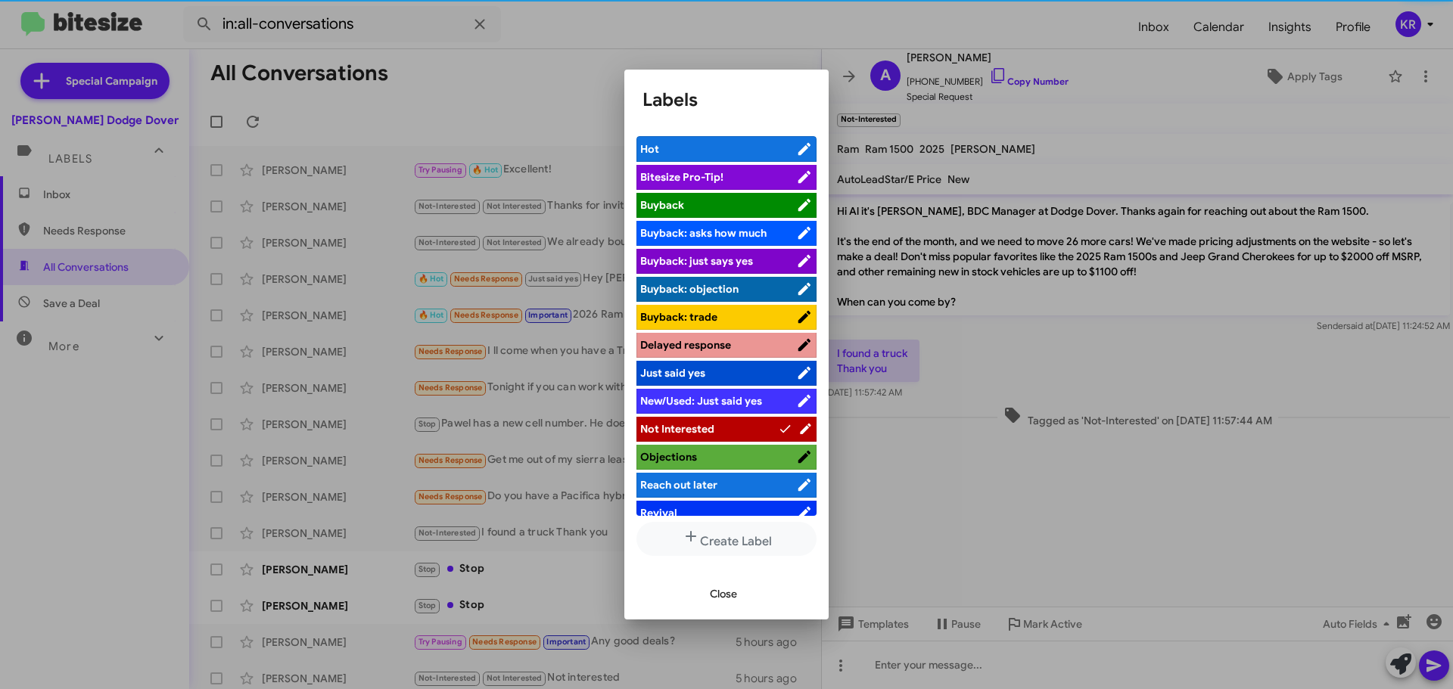
click at [724, 600] on span "Close" at bounding box center [723, 593] width 27 height 27
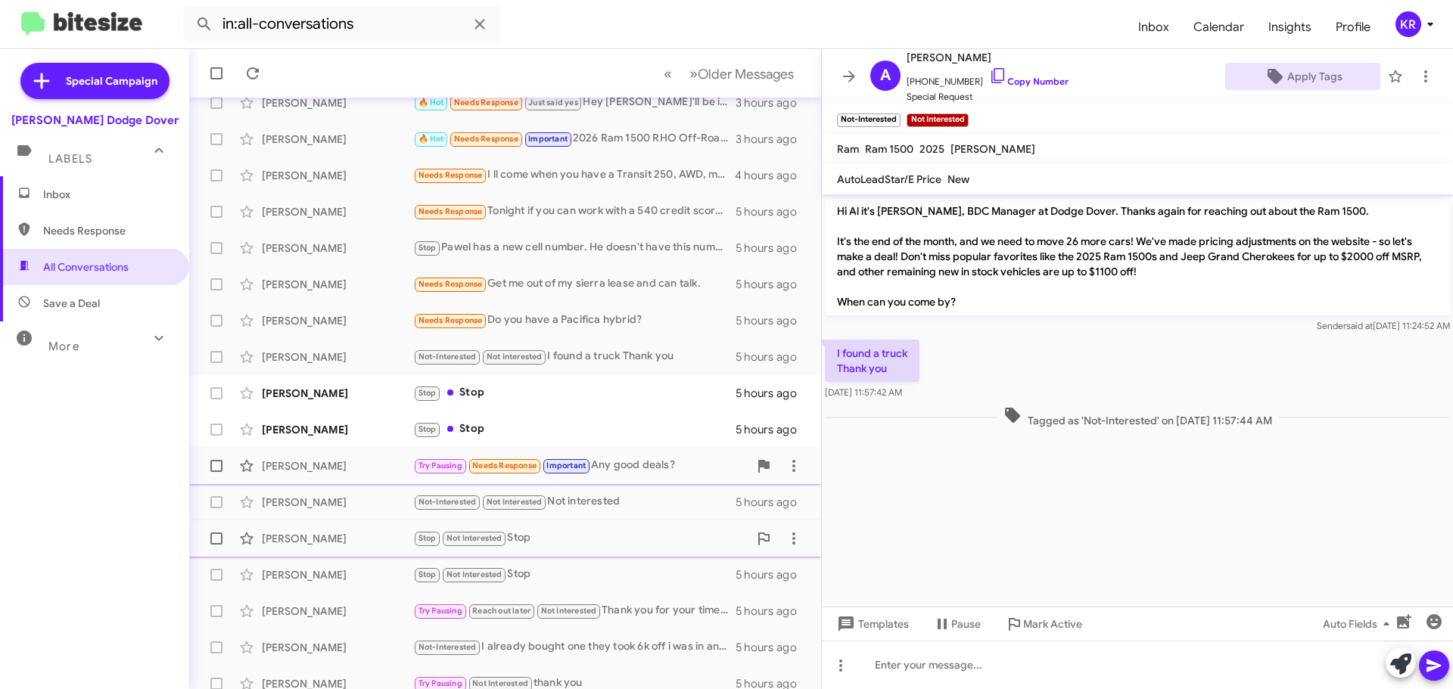
scroll to position [189, 0]
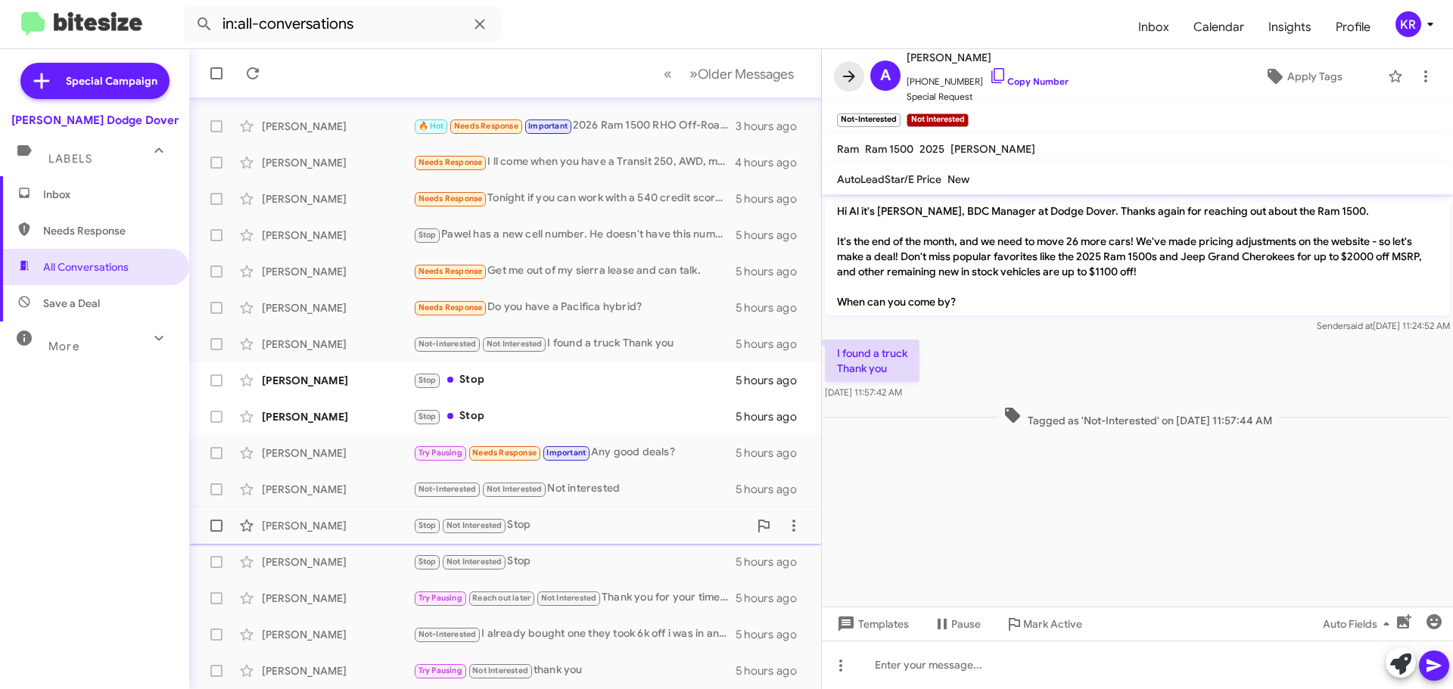
click at [839, 71] on span at bounding box center [849, 76] width 30 height 18
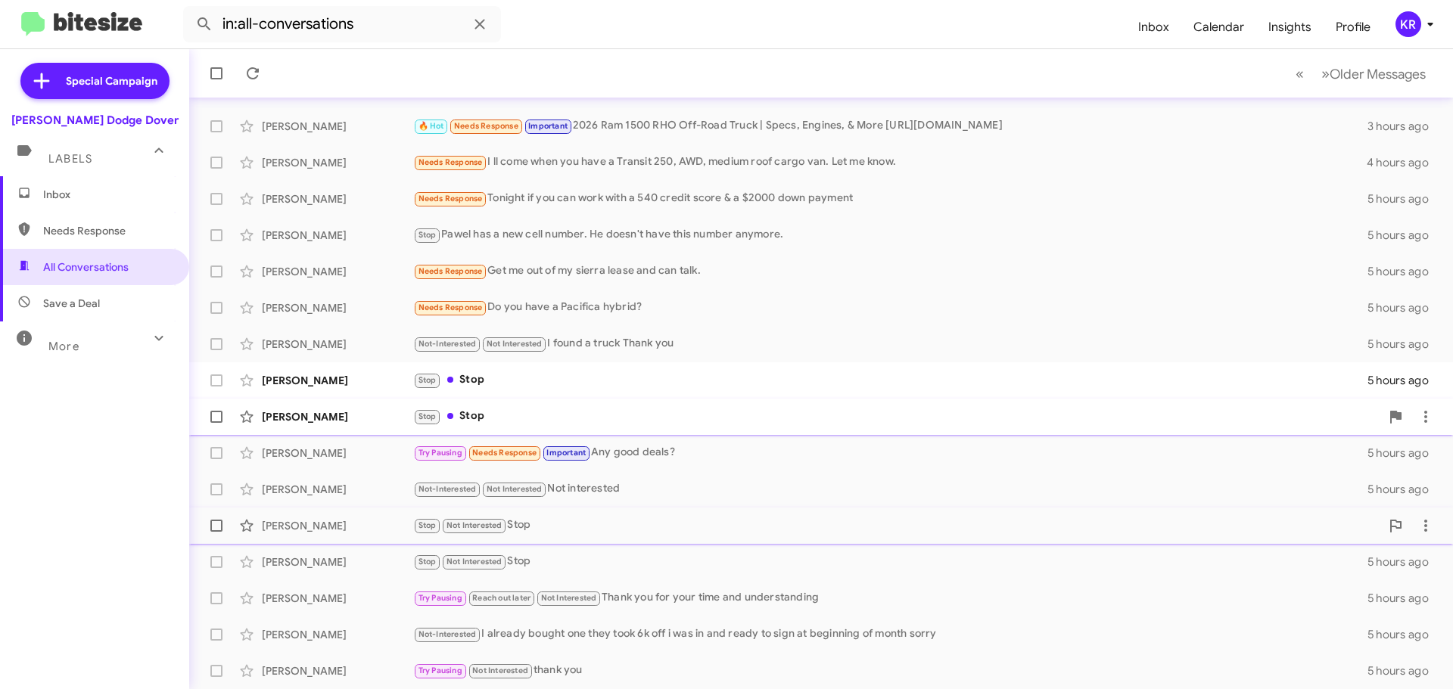
click at [506, 421] on div "Stop Stop" at bounding box center [896, 416] width 967 height 17
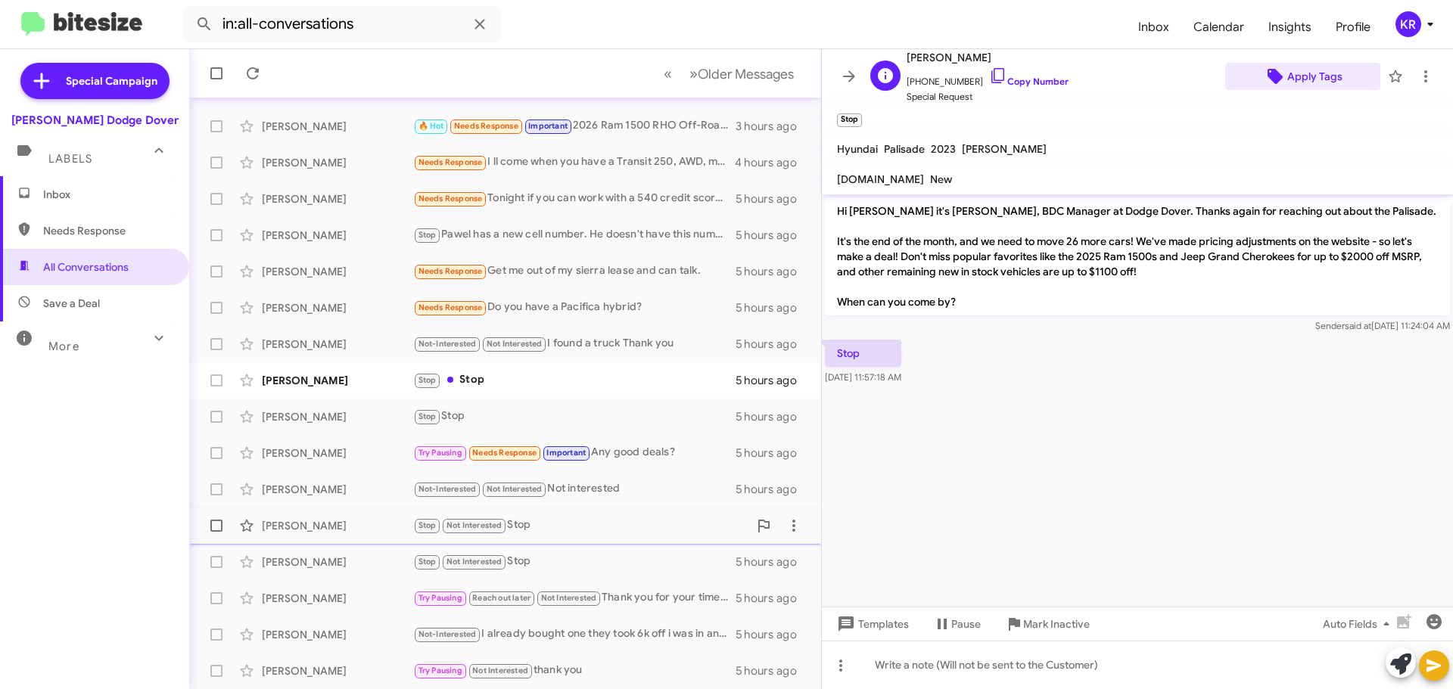
click at [1333, 80] on span "Apply Tags" at bounding box center [1302, 76] width 131 height 27
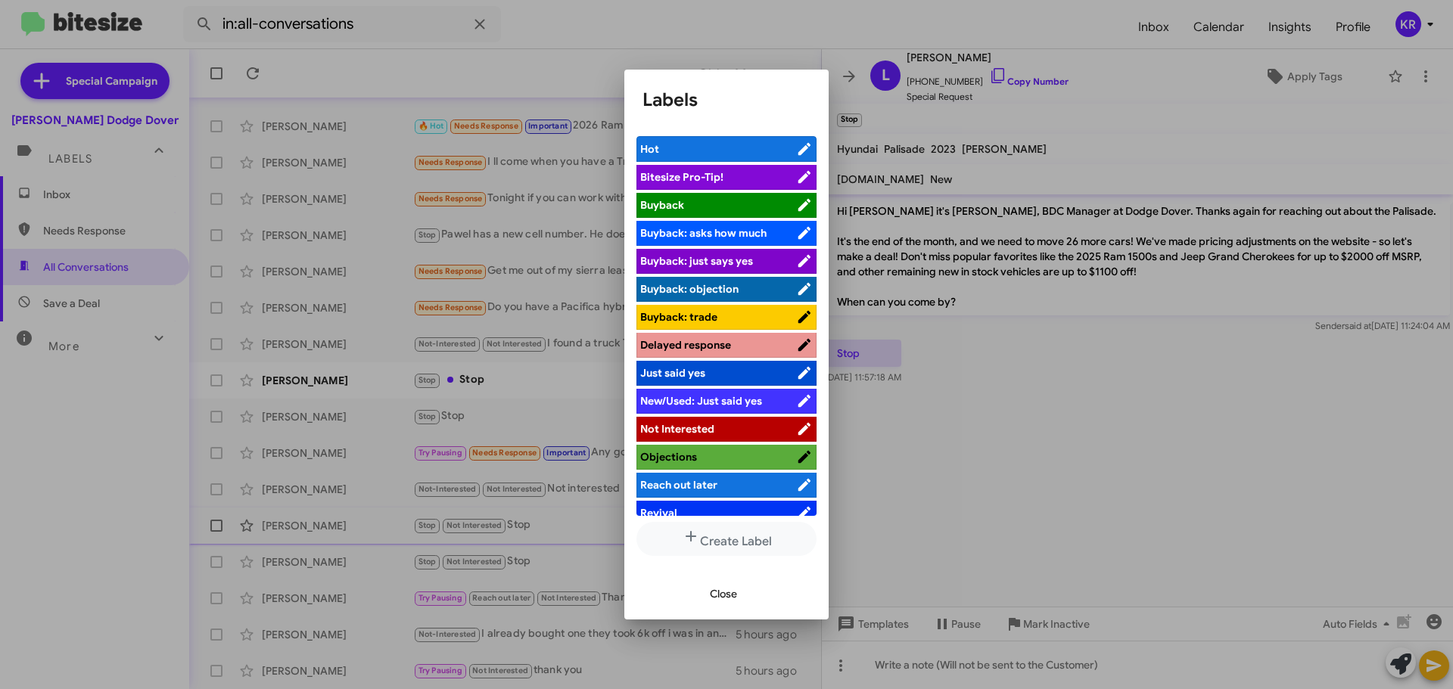
click at [676, 428] on span "Not Interested" at bounding box center [677, 429] width 74 height 14
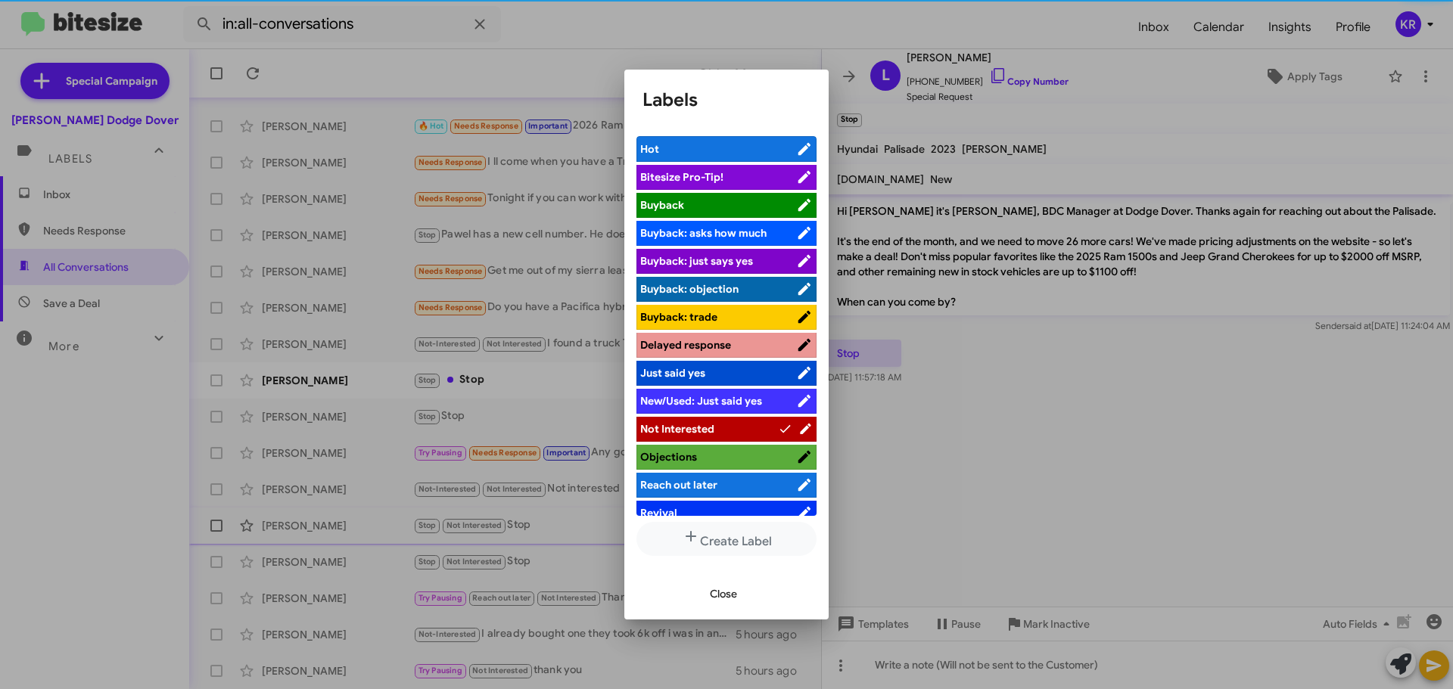
click at [726, 603] on span "Close" at bounding box center [723, 593] width 27 height 27
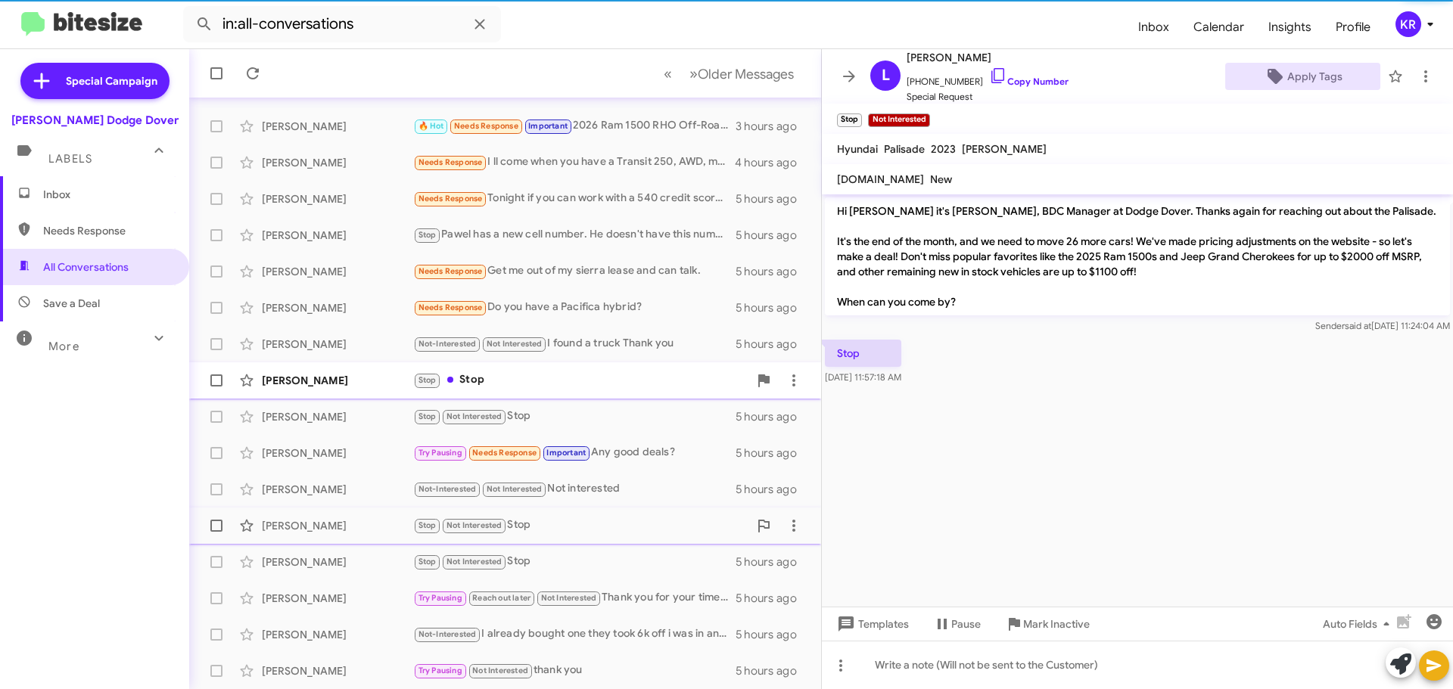
click at [505, 387] on div "Stop Stop" at bounding box center [580, 380] width 335 height 17
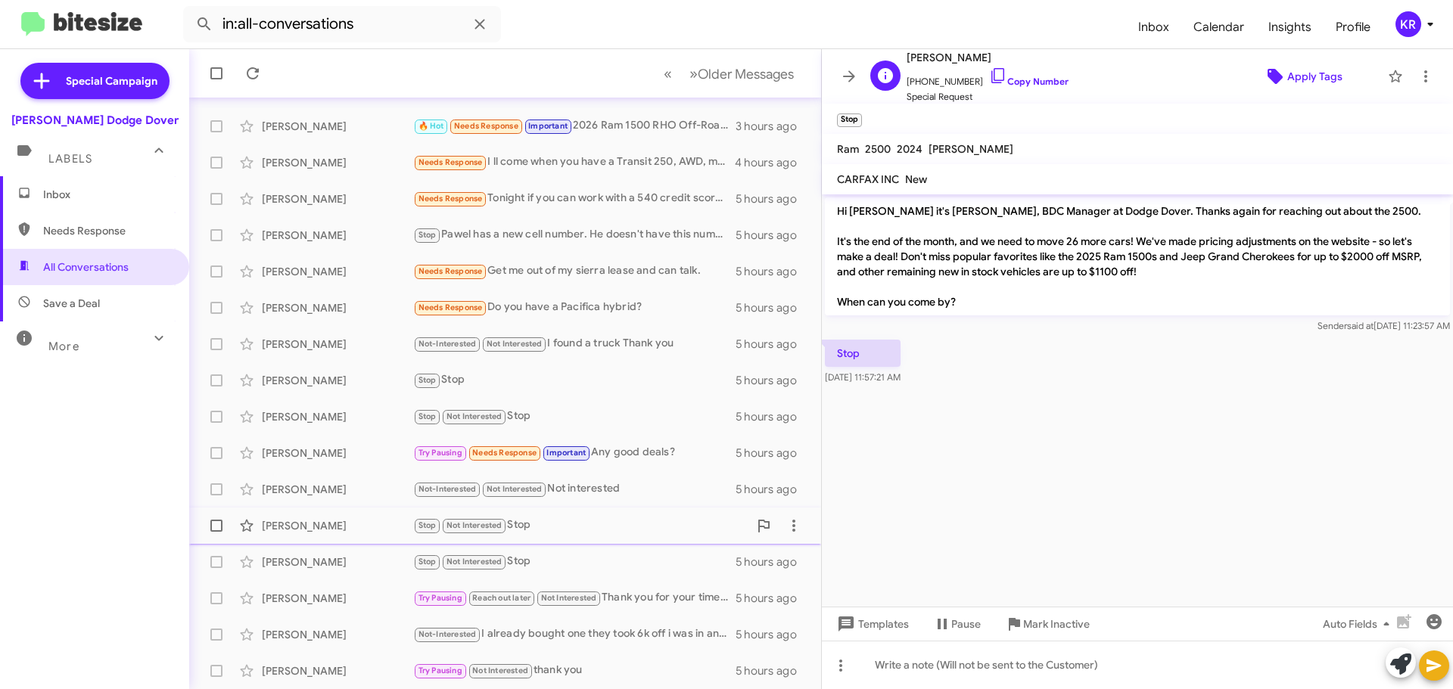
click at [1287, 68] on span "Apply Tags" at bounding box center [1314, 76] width 55 height 27
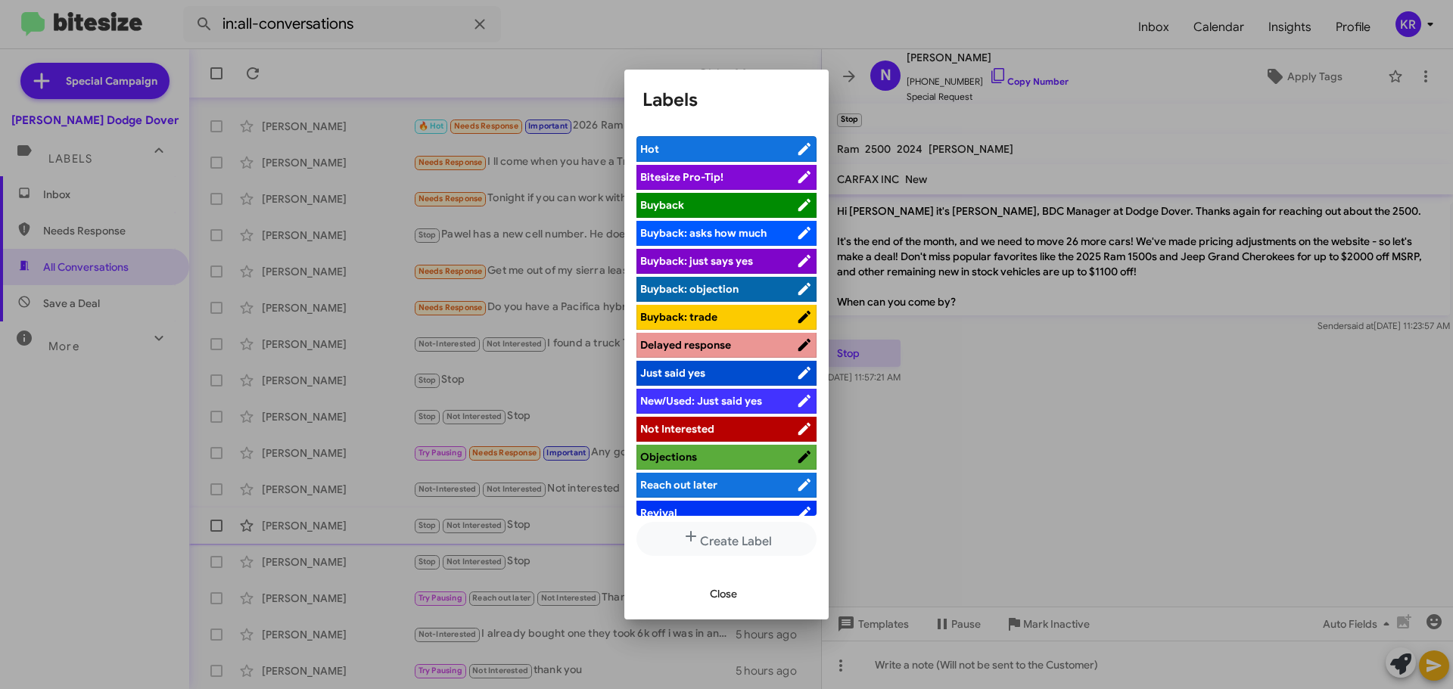
click at [652, 437] on li "Not Interested" at bounding box center [726, 429] width 180 height 25
click at [673, 433] on span "Not Interested" at bounding box center [677, 429] width 74 height 14
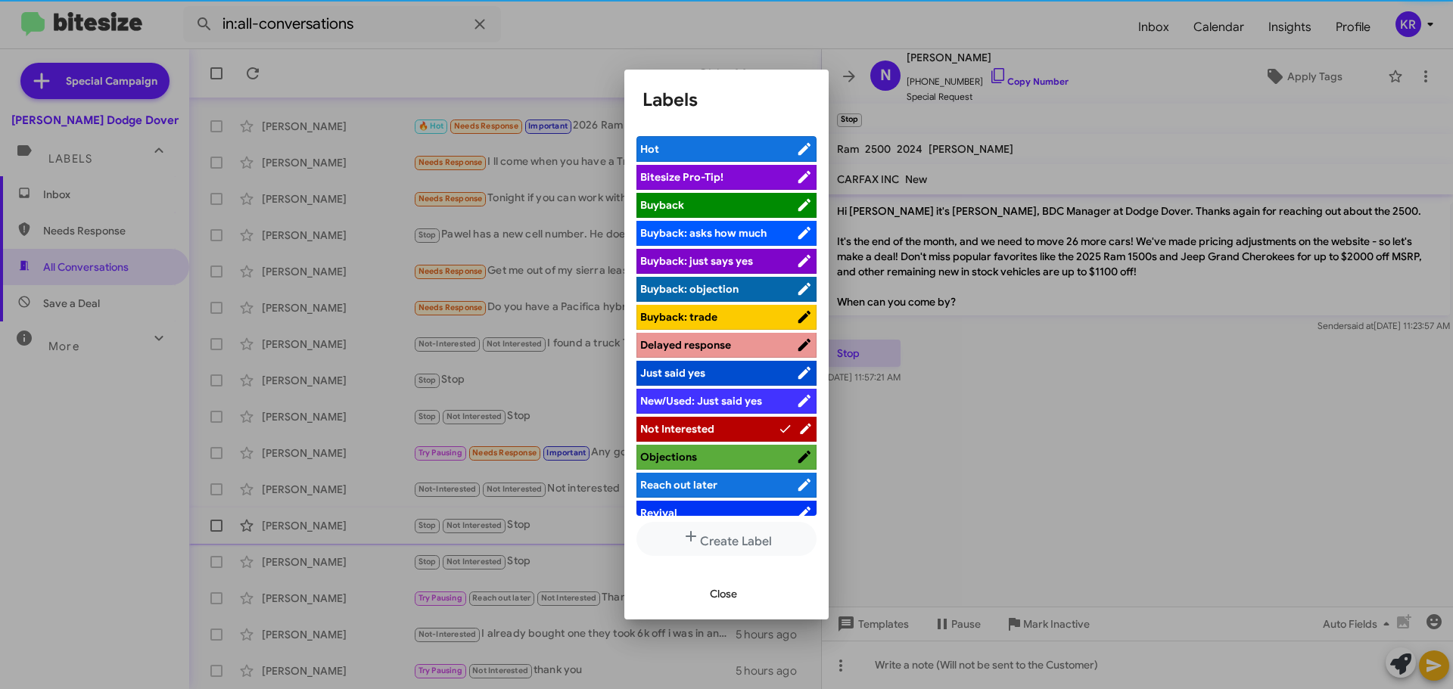
click at [727, 599] on span "Close" at bounding box center [723, 593] width 27 height 27
